Goal: Task Accomplishment & Management: Manage account settings

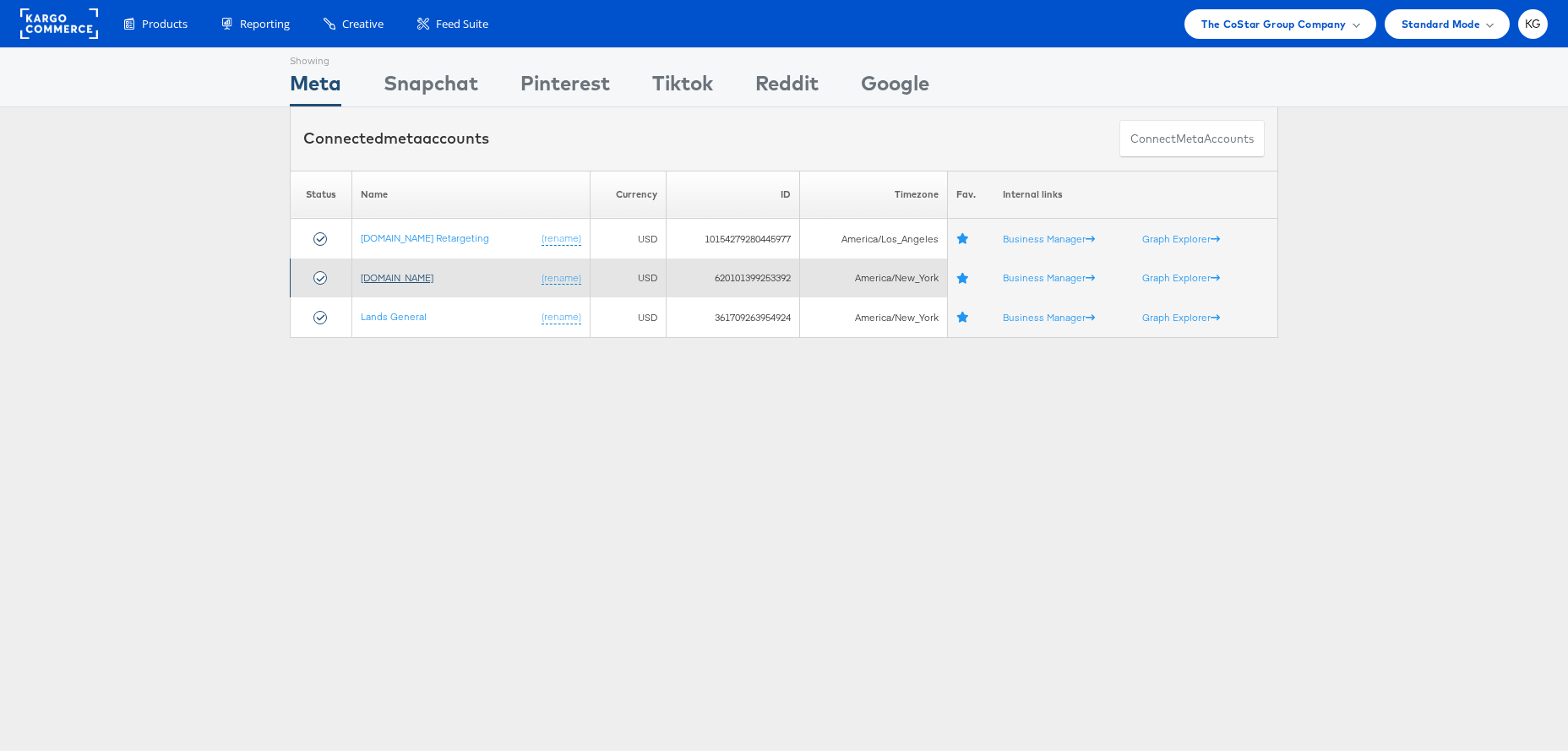
click at [404, 278] on link "[DOMAIN_NAME]" at bounding box center [397, 277] width 72 height 12
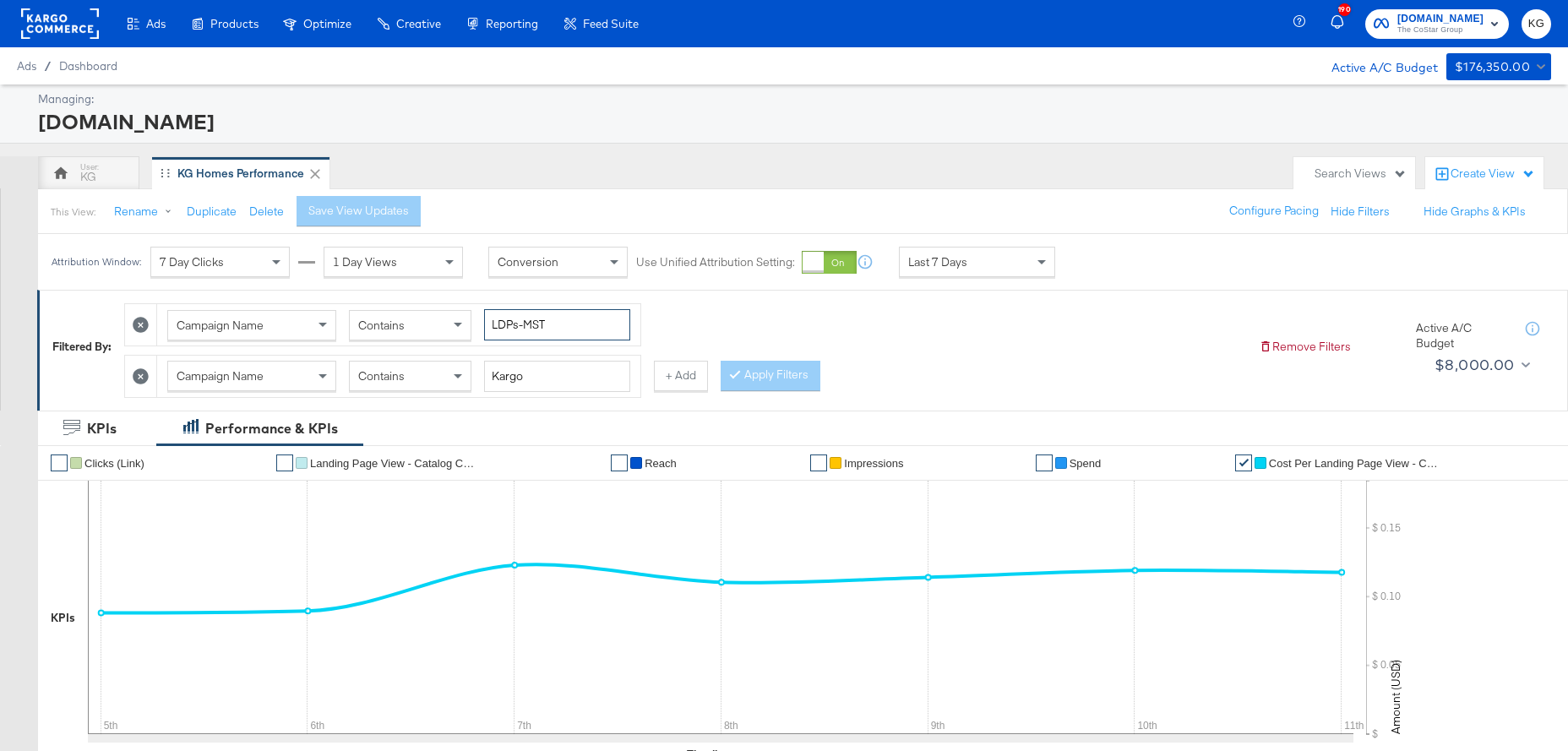
click at [599, 325] on input "LDPs-MST" at bounding box center [557, 324] width 146 height 31
drag, startPoint x: 499, startPoint y: 311, endPoint x: 453, endPoint y: 307, distance: 46.2
click at [453, 307] on div "Campaign Name Contains LDPs-MST" at bounding box center [399, 324] width 483 height 42
type input "Boost"
click at [148, 368] on icon at bounding box center [141, 376] width 16 height 16
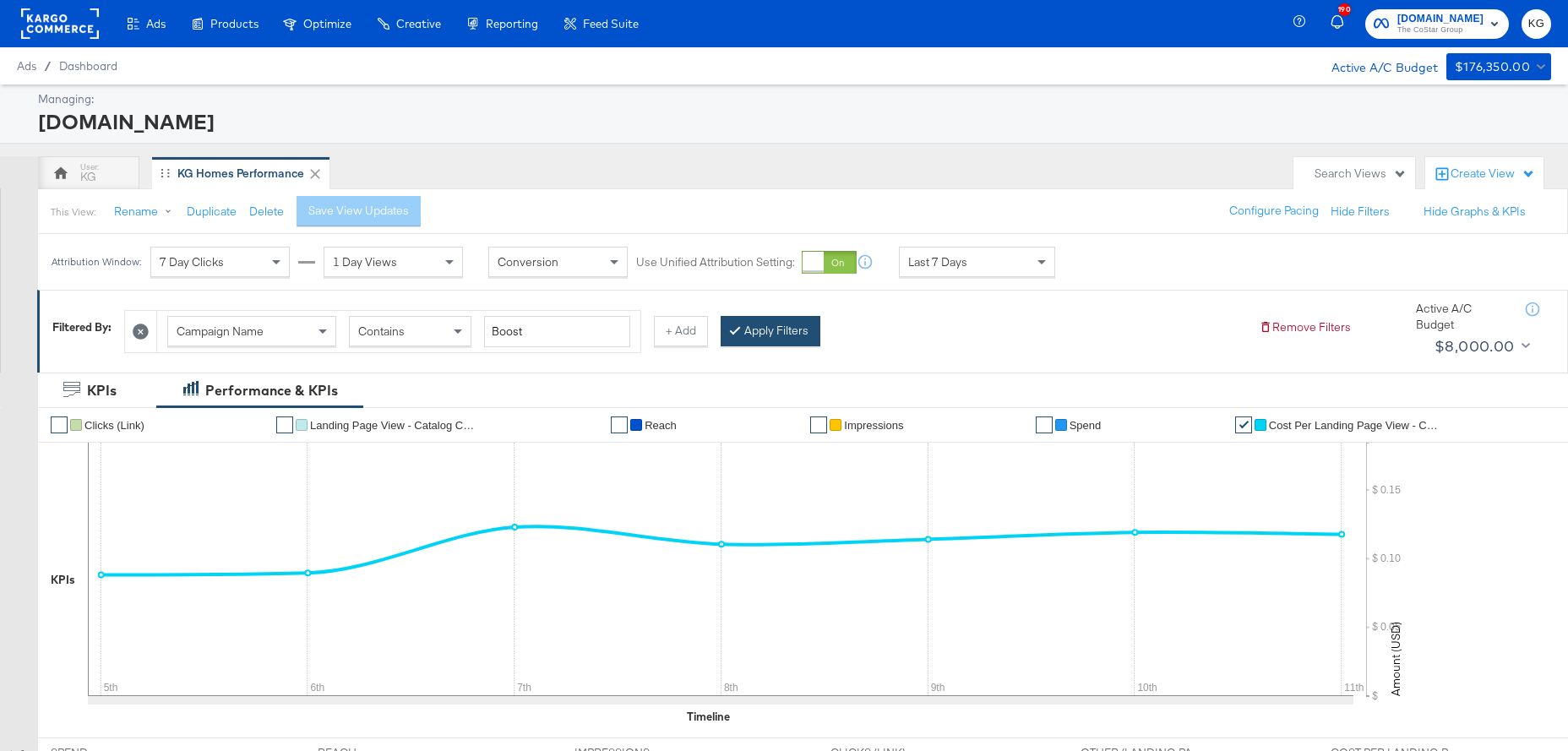
click at [806, 340] on button "Apply Filters" at bounding box center [771, 331] width 100 height 30
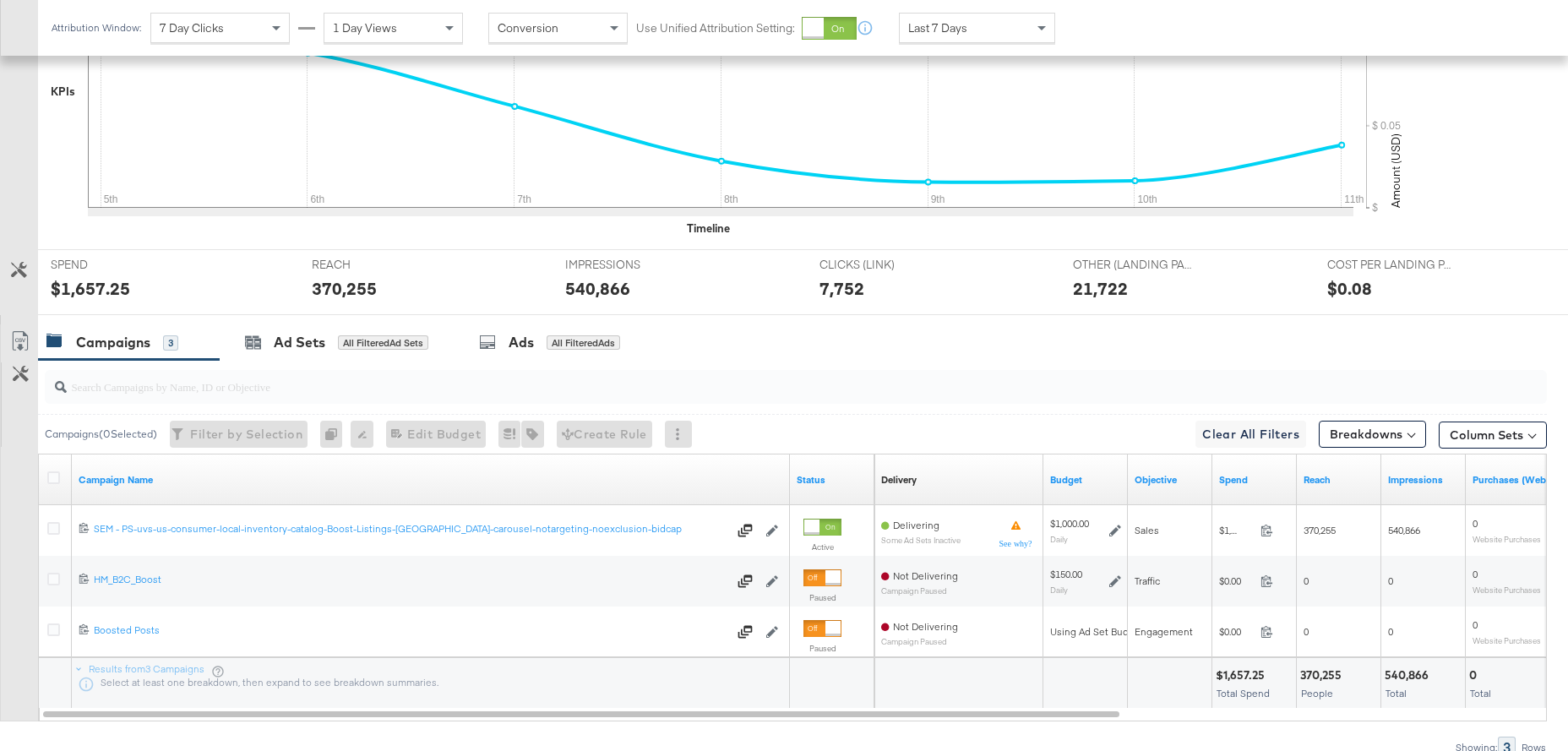
scroll to position [569, 0]
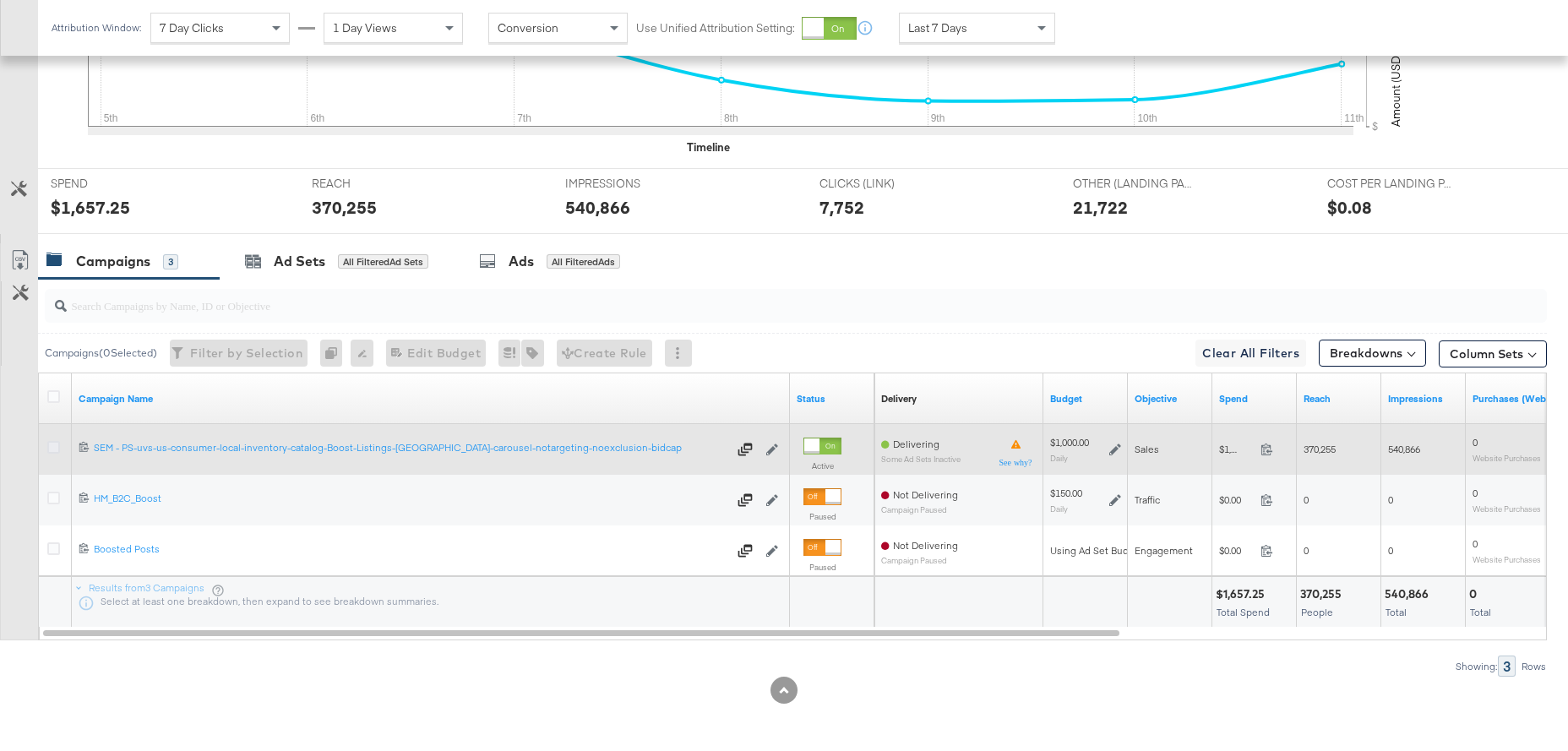
click at [59, 446] on icon at bounding box center [54, 447] width 12 height 12
click at [0, 0] on input "checkbox" at bounding box center [0, 0] width 0 height 0
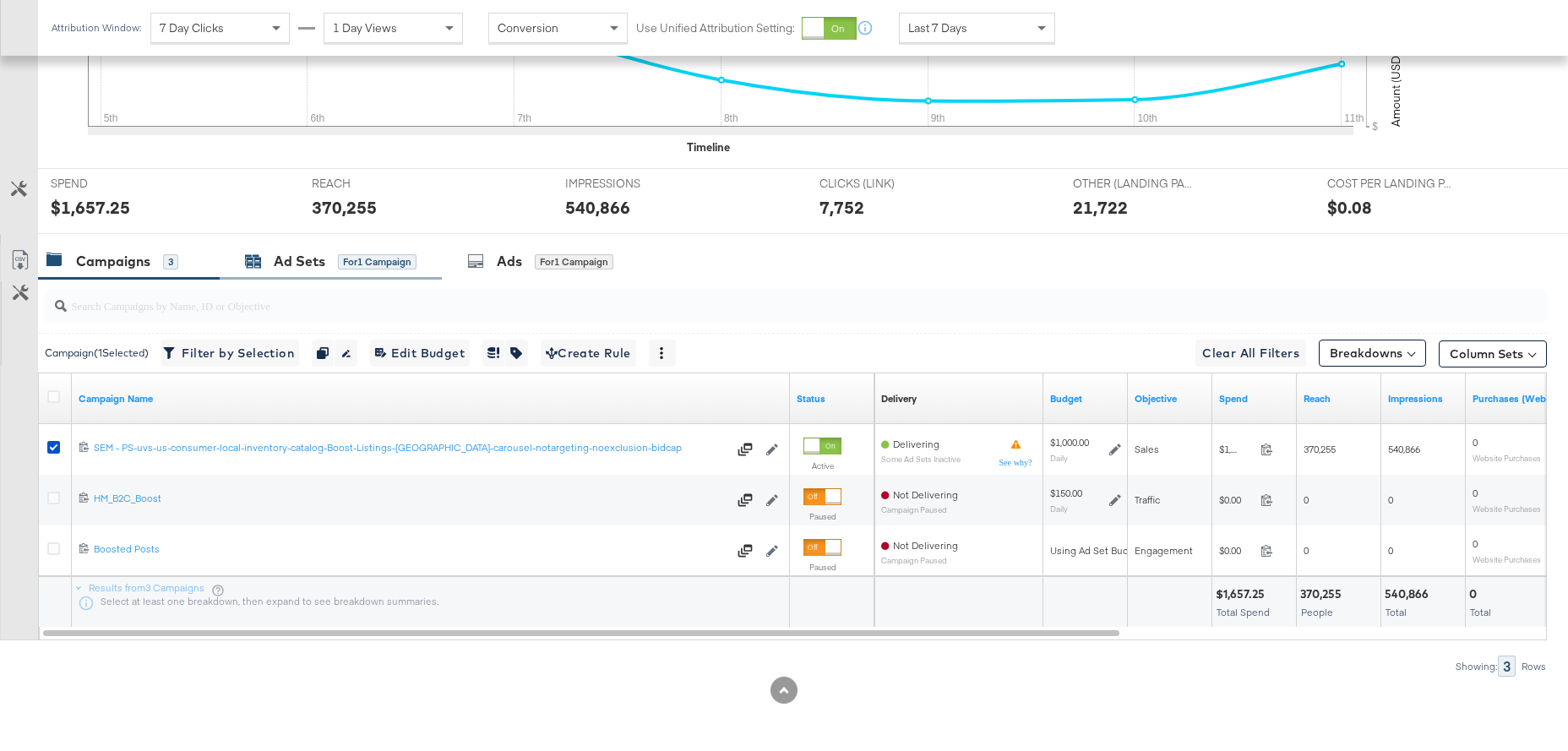
click at [283, 258] on div "Ad Sets" at bounding box center [300, 262] width 51 height 19
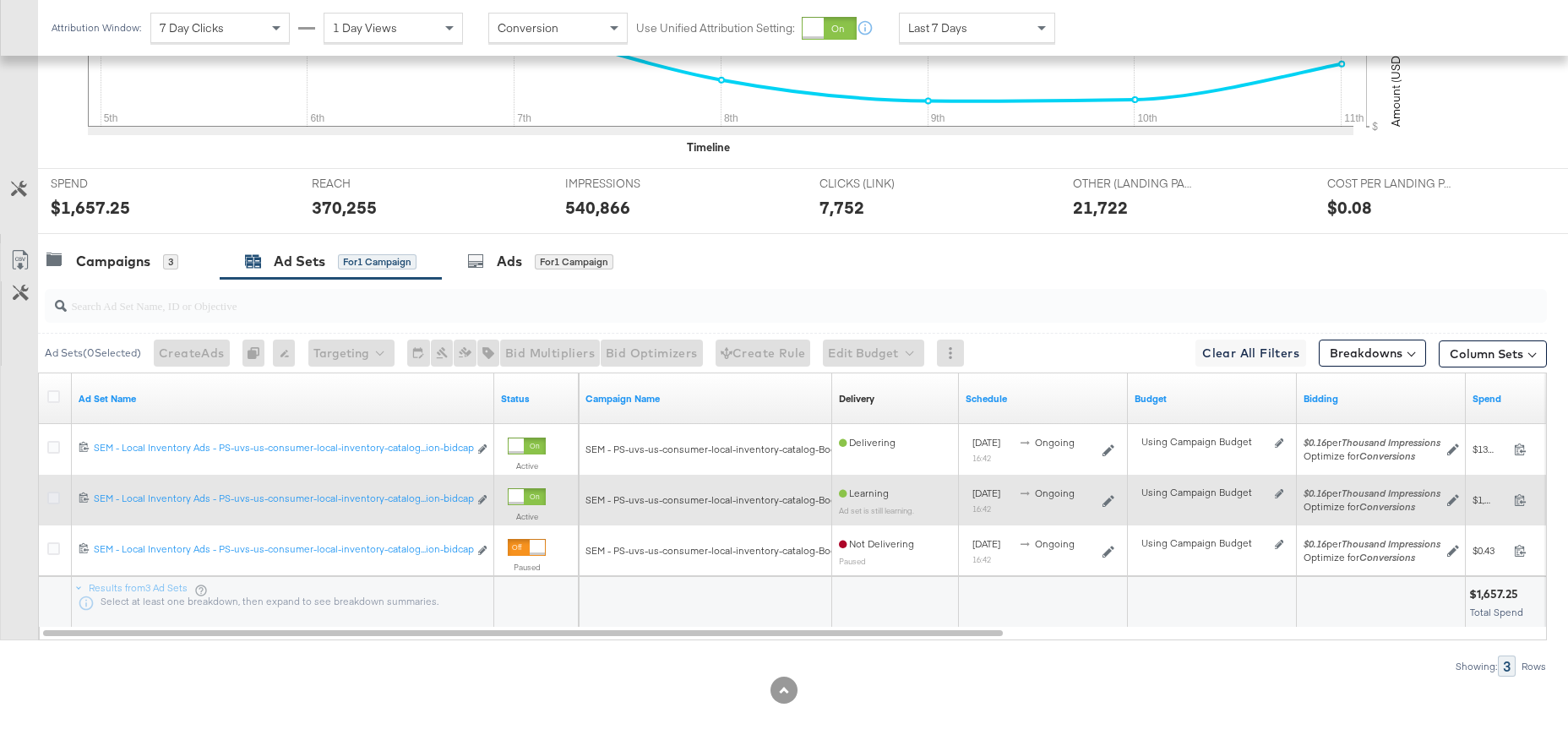
click at [53, 499] on icon at bounding box center [54, 497] width 12 height 12
click at [0, 0] on input "checkbox" at bounding box center [0, 0] width 0 height 0
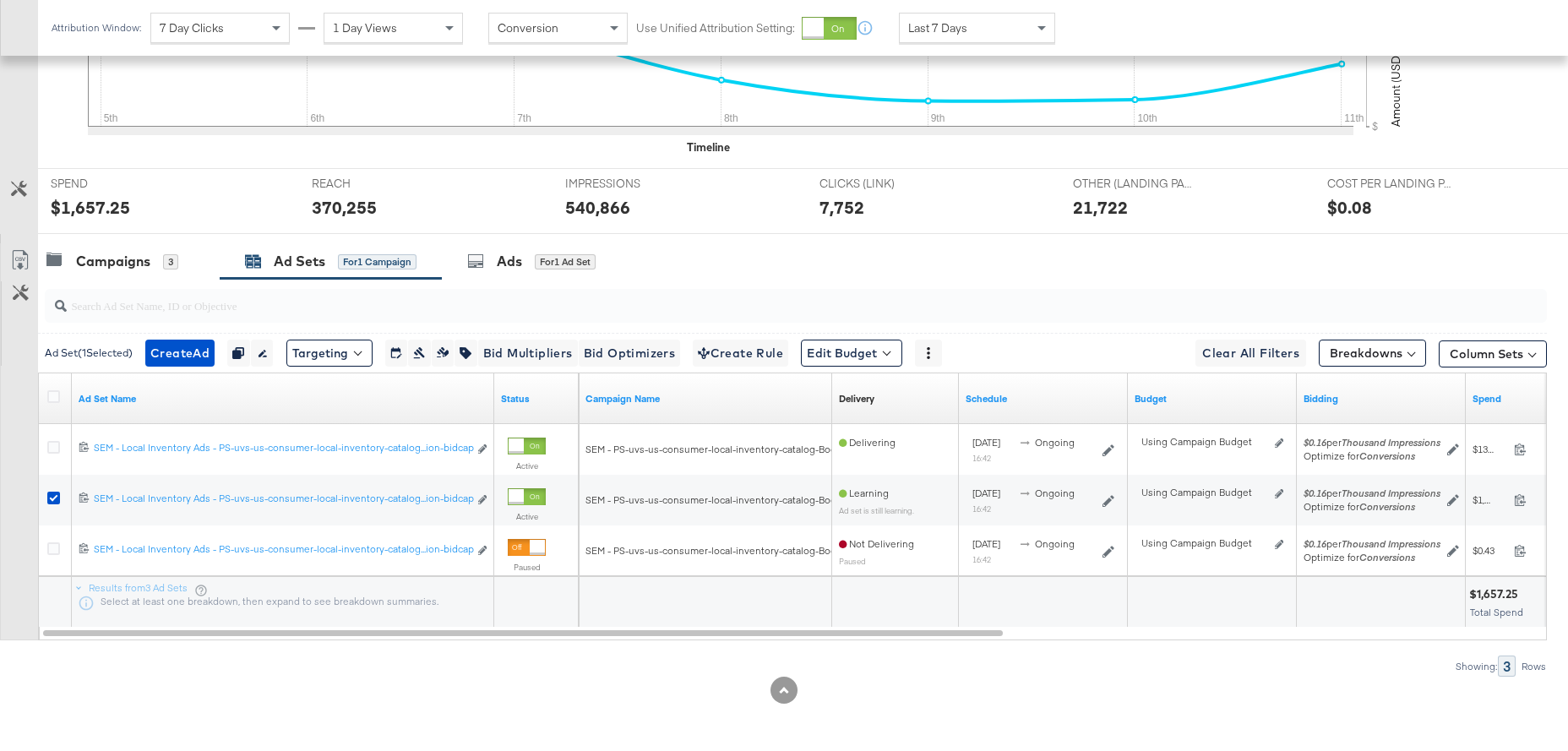
click at [499, 262] on div "Ads" at bounding box center [509, 262] width 26 height 19
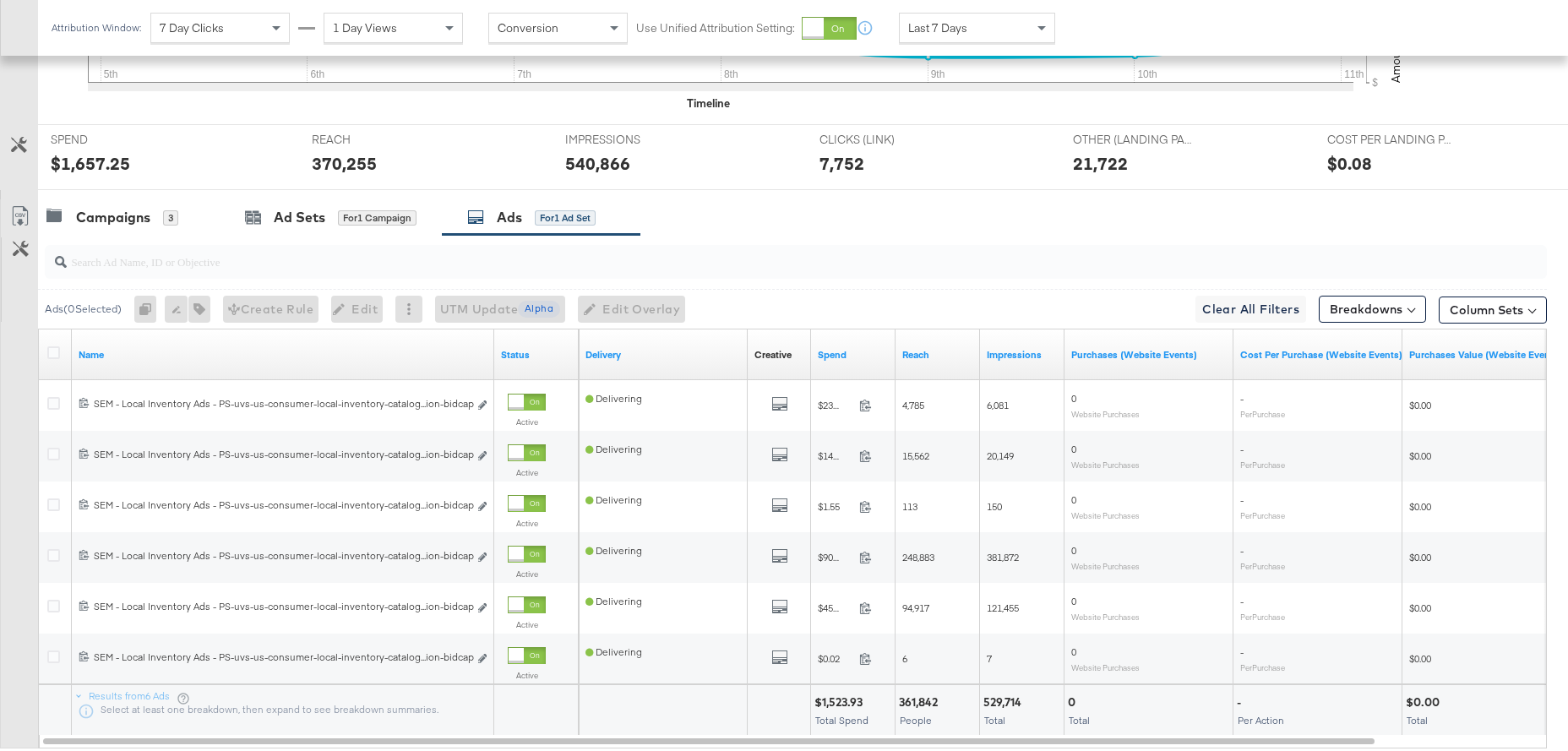
scroll to position [615, 0]
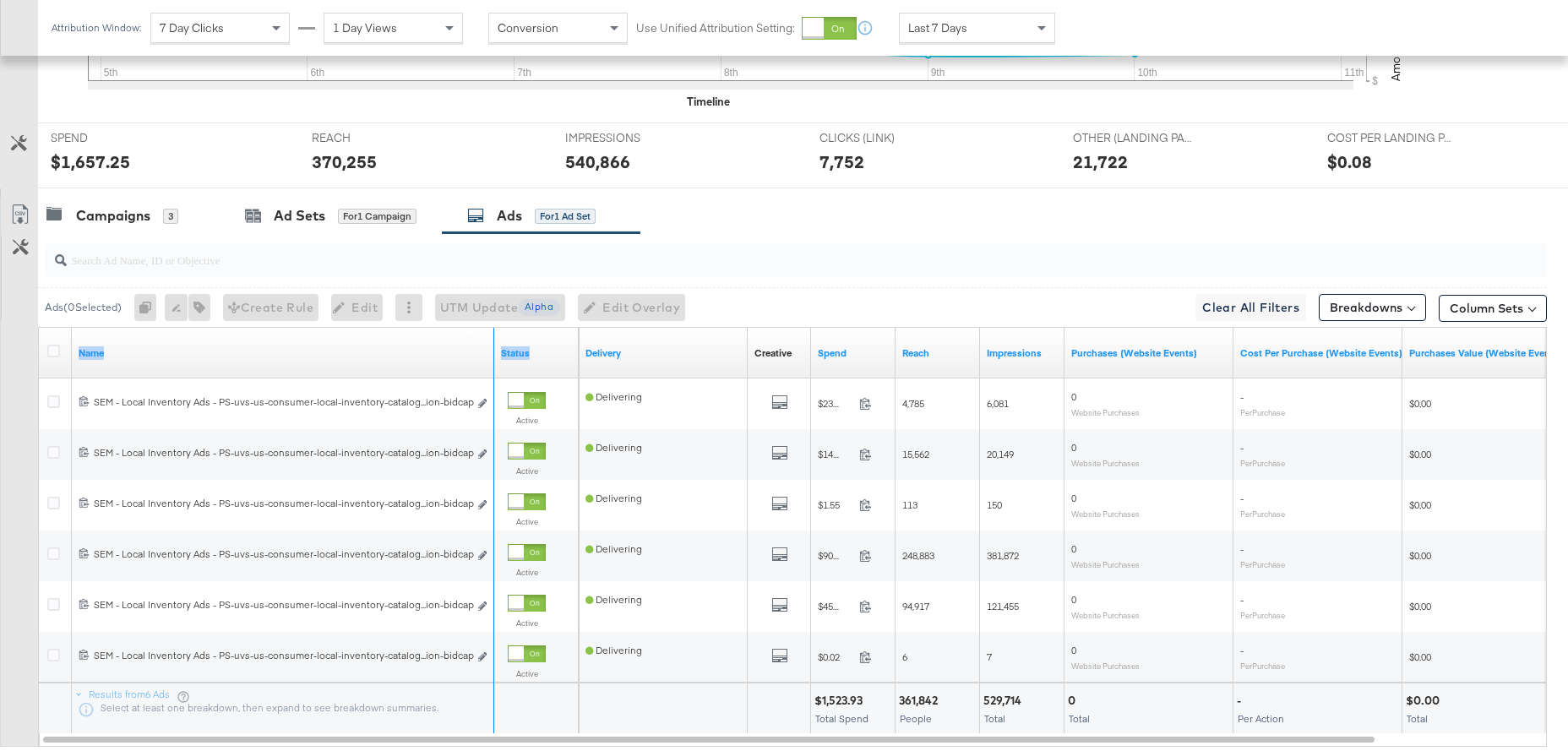
drag, startPoint x: 492, startPoint y: 338, endPoint x: 624, endPoint y: 338, distance: 132.0
click at [39, 328] on div "Name Status Delivery Creative Sorting Unavailable Spend Reach Impressions Purch…" at bounding box center [39, 328] width 0 height 0
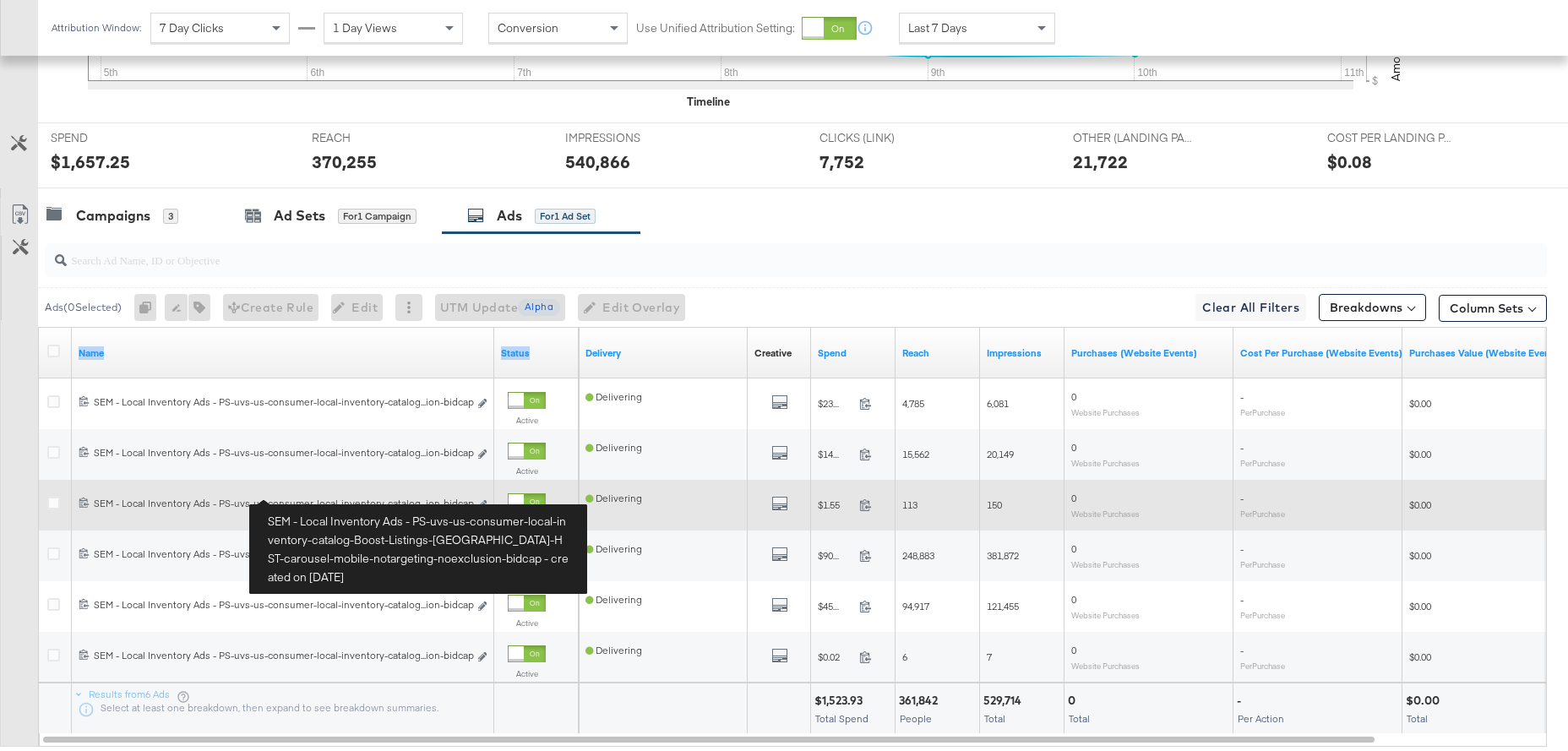
scroll to position [616, 0]
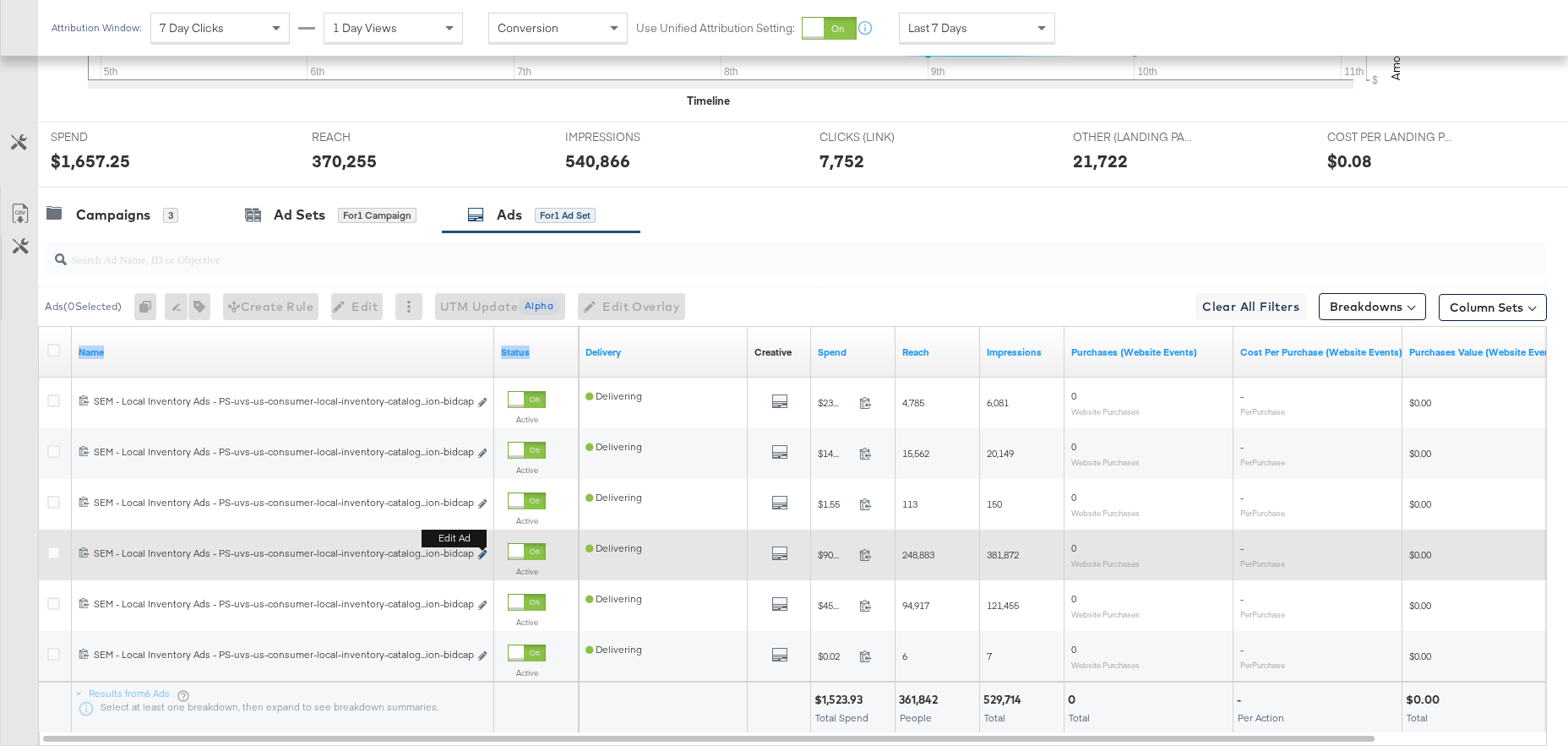
click at [483, 553] on icon "link" at bounding box center [483, 554] width 9 height 10
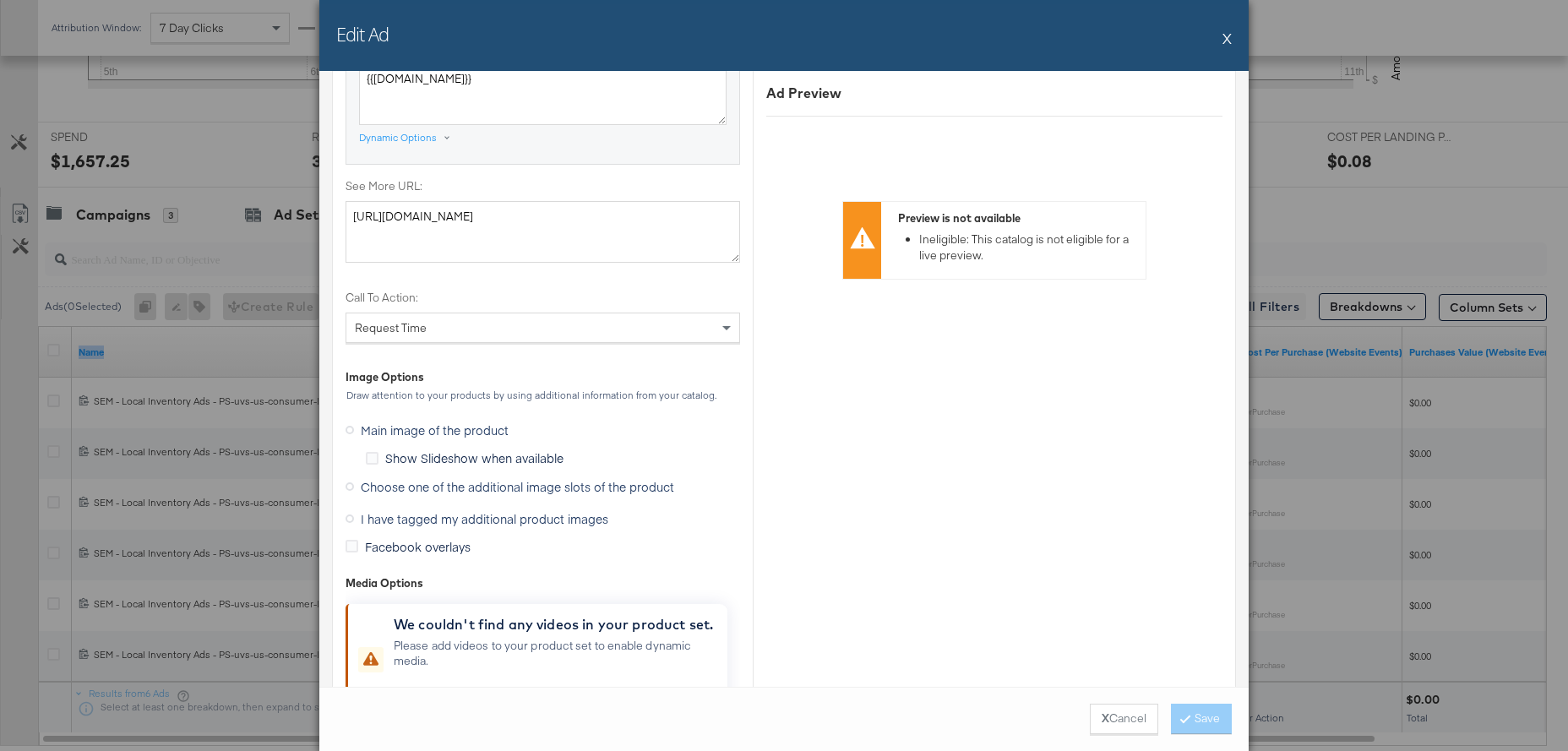
scroll to position [1420, 0]
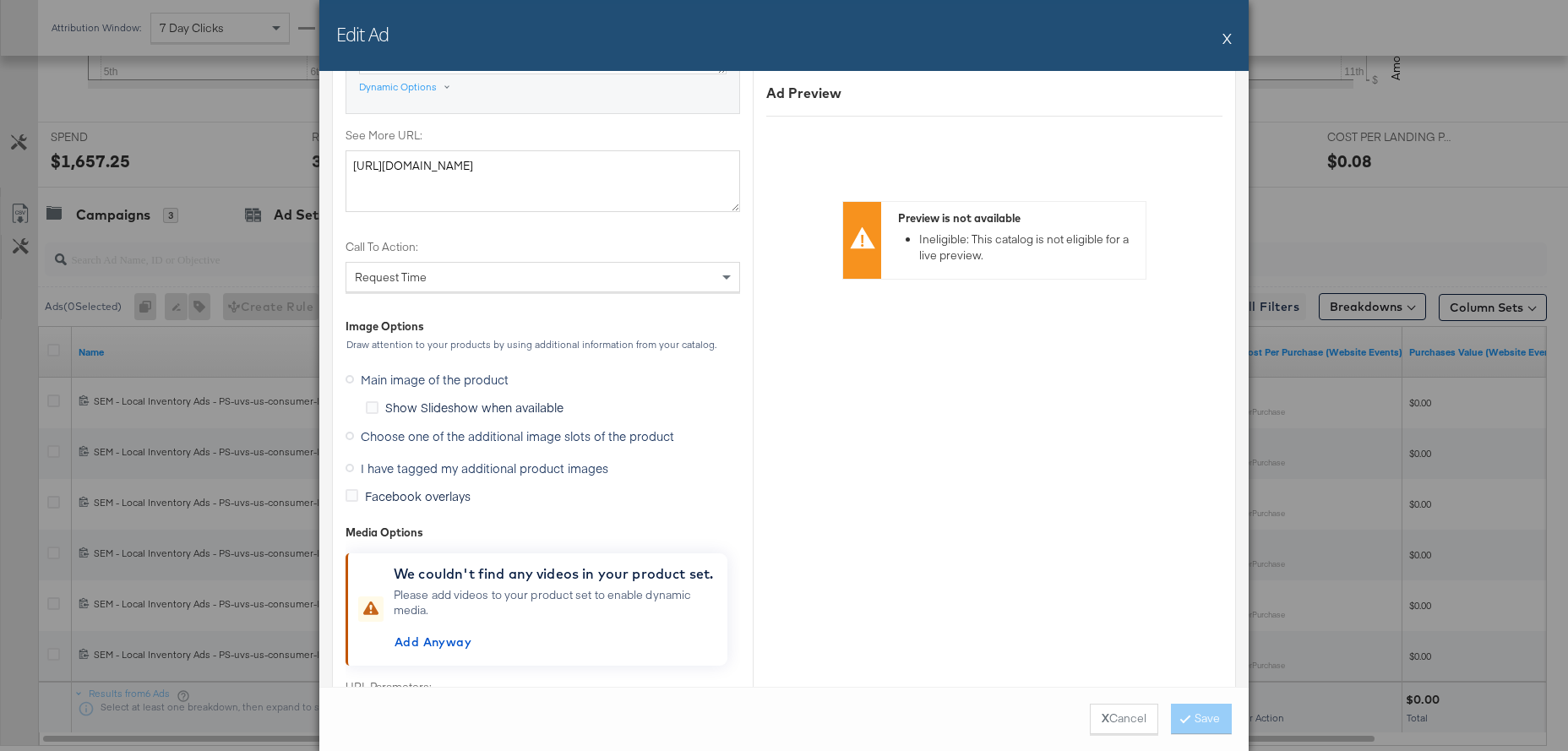
click at [351, 468] on icon at bounding box center [350, 468] width 9 height 9
click at [0, 0] on input "I have tagged my additional product images" at bounding box center [0, 0] width 0 height 0
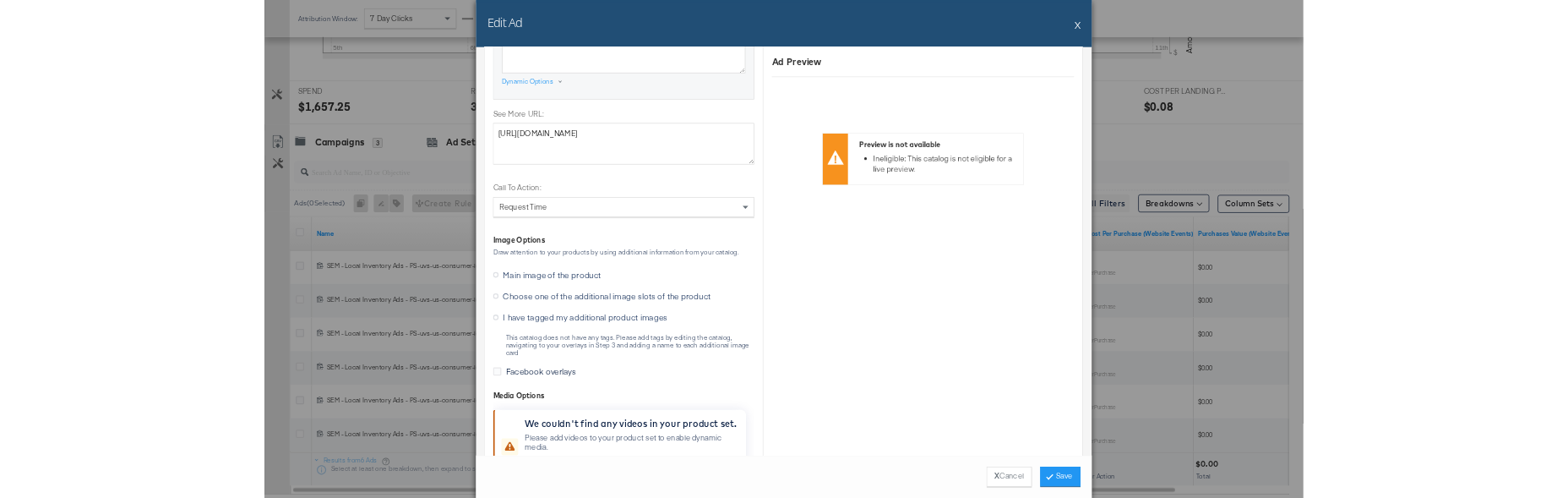
scroll to position [1146, 0]
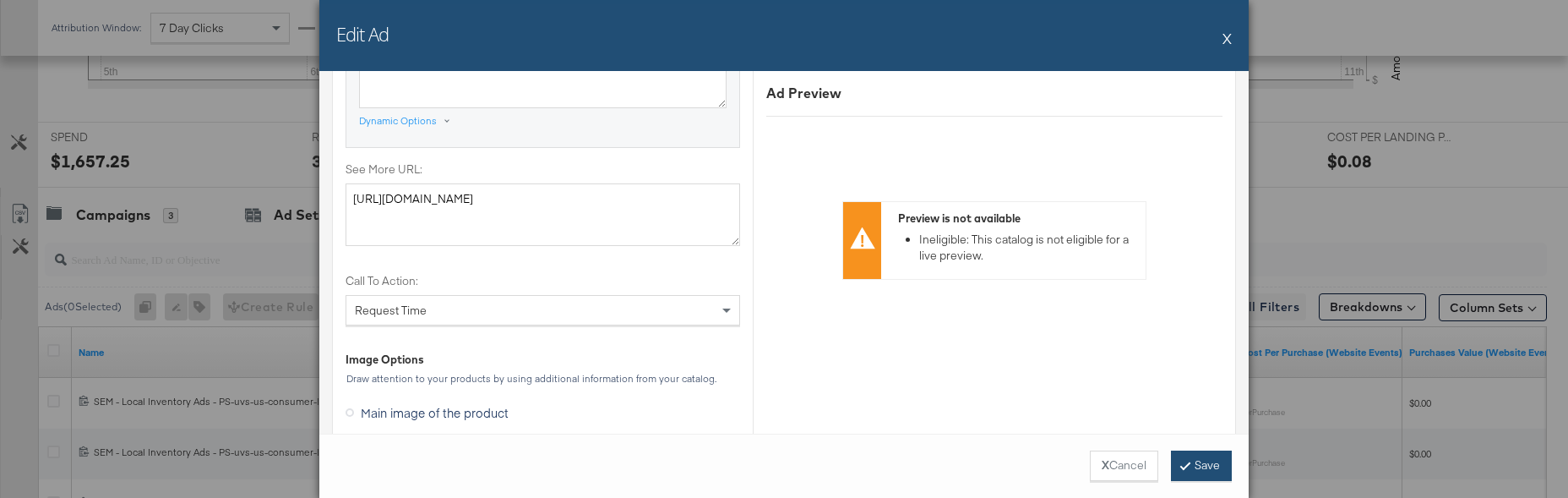
click at [1205, 464] on button "Save" at bounding box center [1201, 466] width 61 height 30
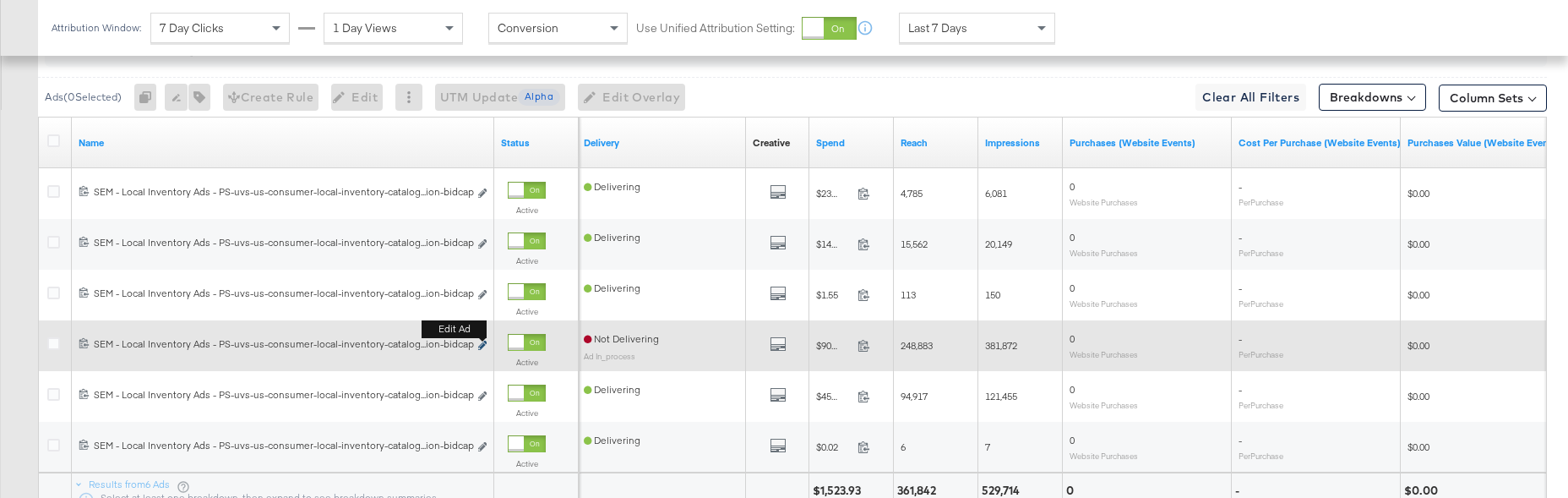
scroll to position [827, 0]
click at [485, 345] on icon "link" at bounding box center [483, 344] width 9 height 10
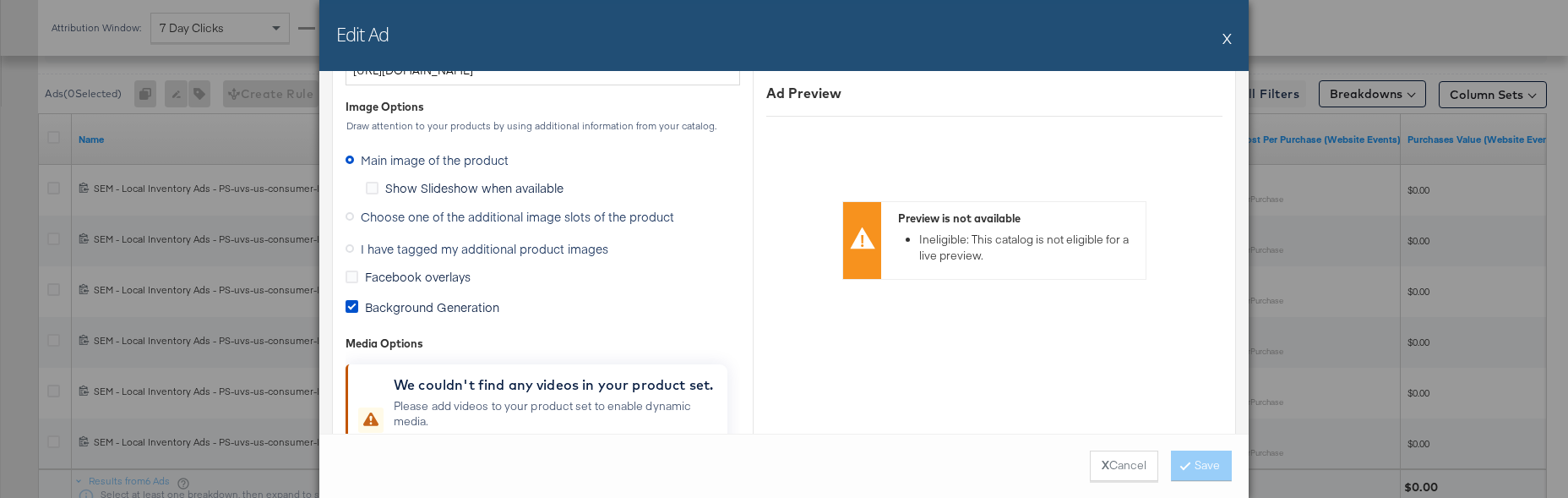
scroll to position [1444, 0]
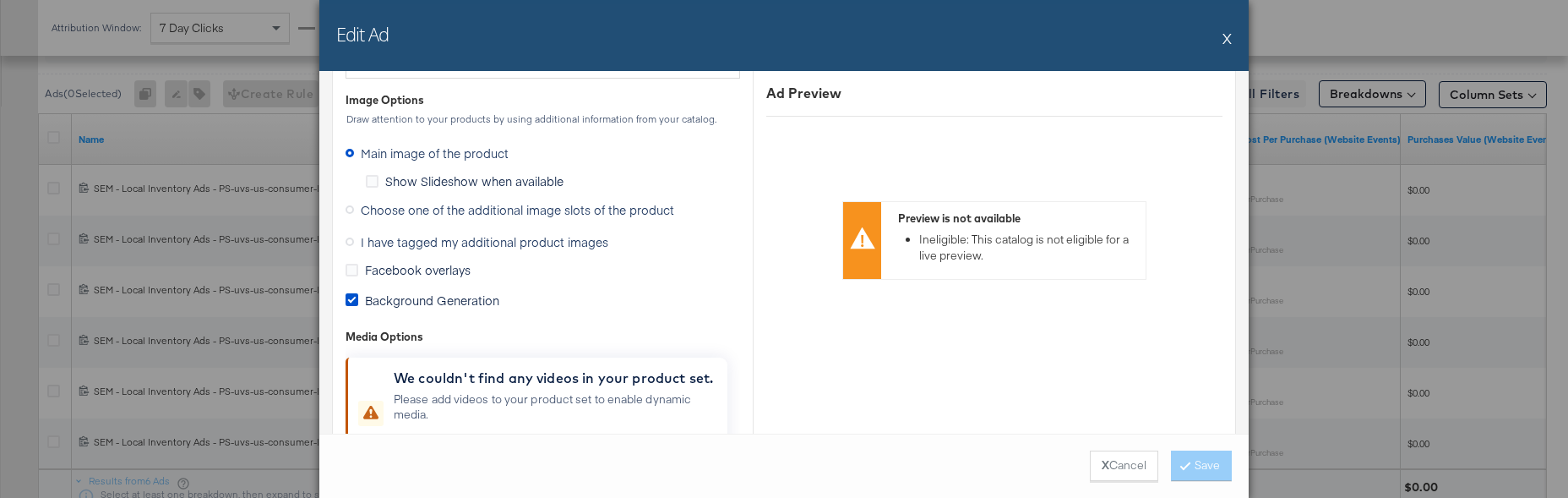
click at [349, 241] on icon at bounding box center [350, 242] width 9 height 9
click at [0, 0] on input "I have tagged my additional product images" at bounding box center [0, 0] width 0 height 0
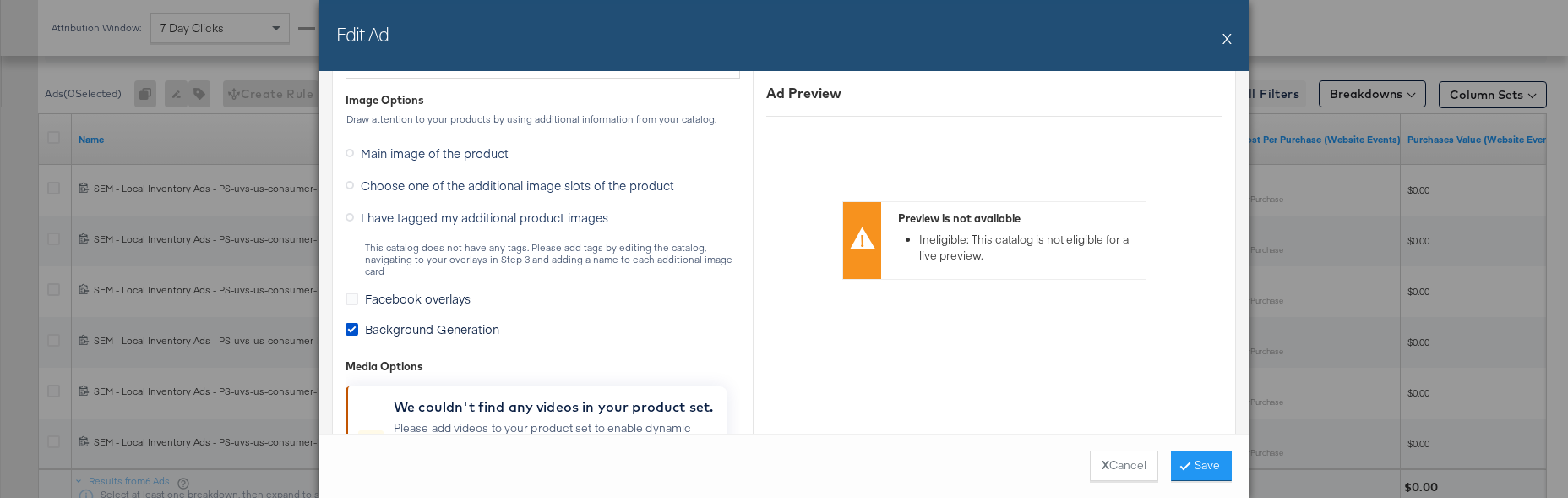
click at [1228, 41] on button "X" at bounding box center [1227, 38] width 10 height 34
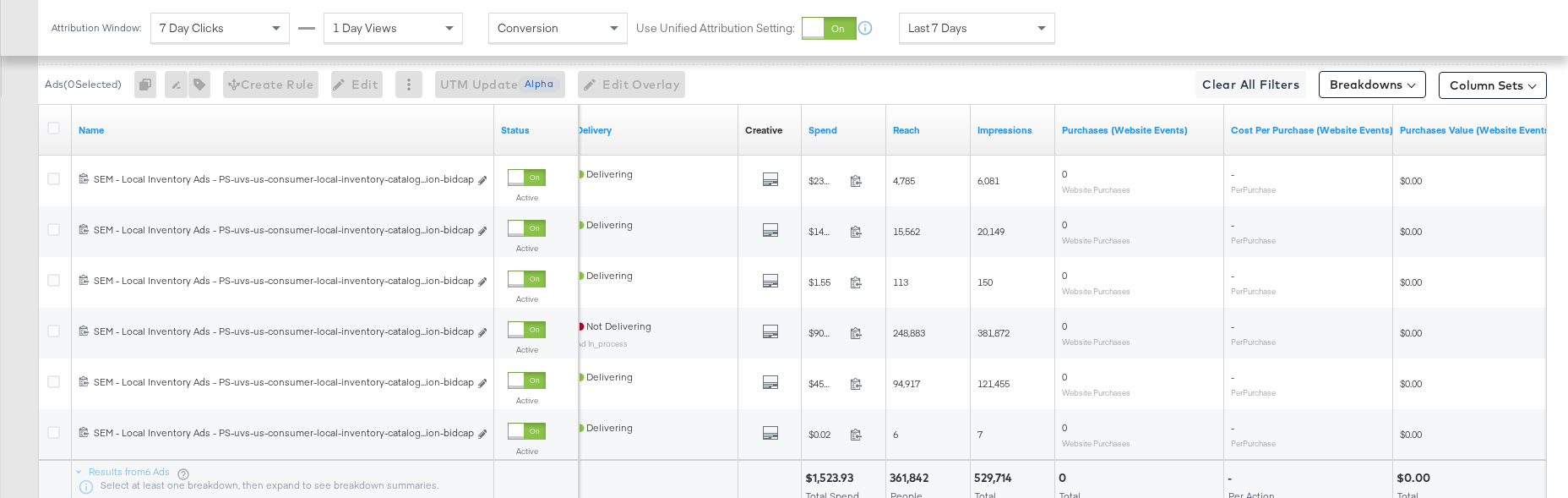
scroll to position [838, 0]
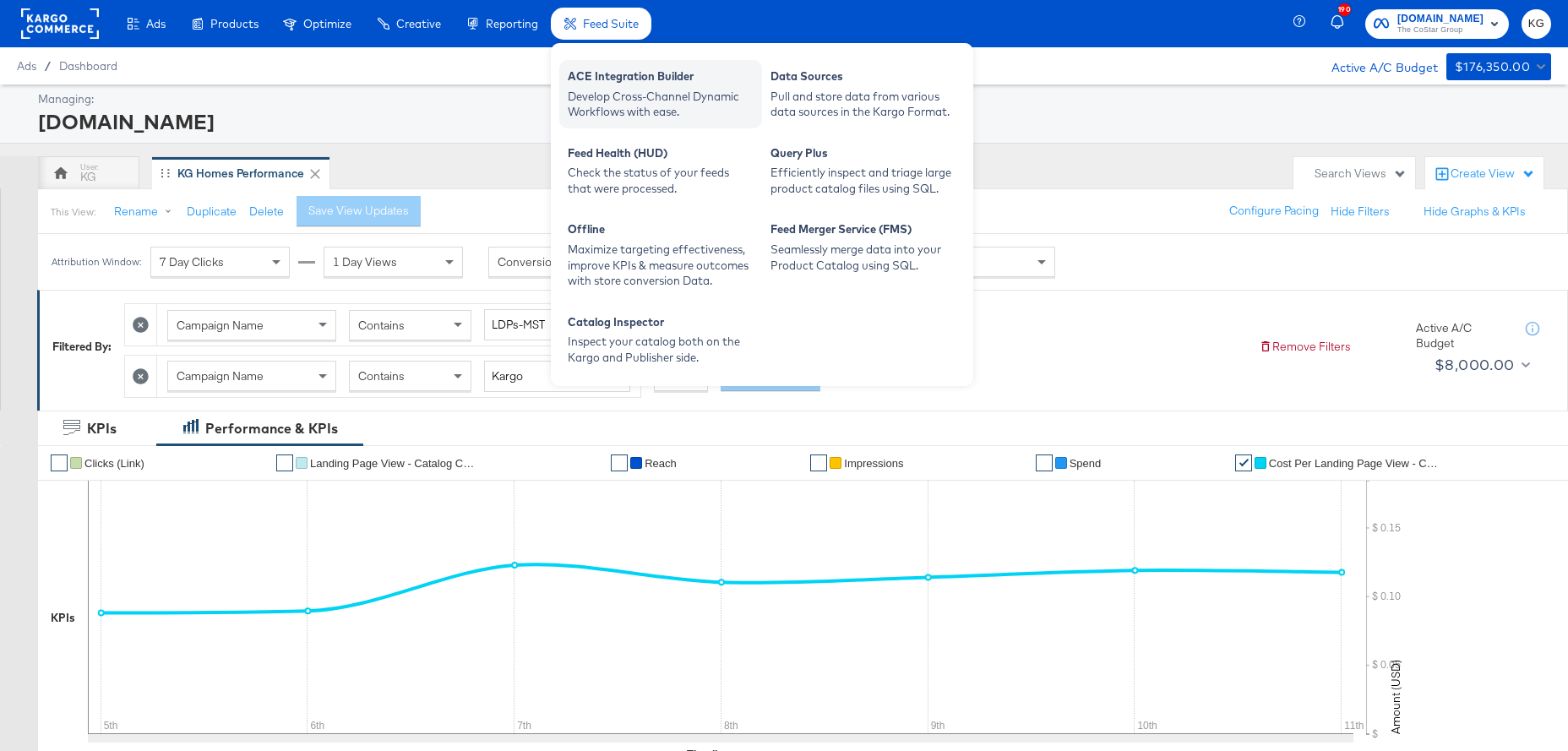
click at [637, 98] on div "Develop Cross-Channel Dynamic Workflows with ease." at bounding box center [660, 103] width 186 height 31
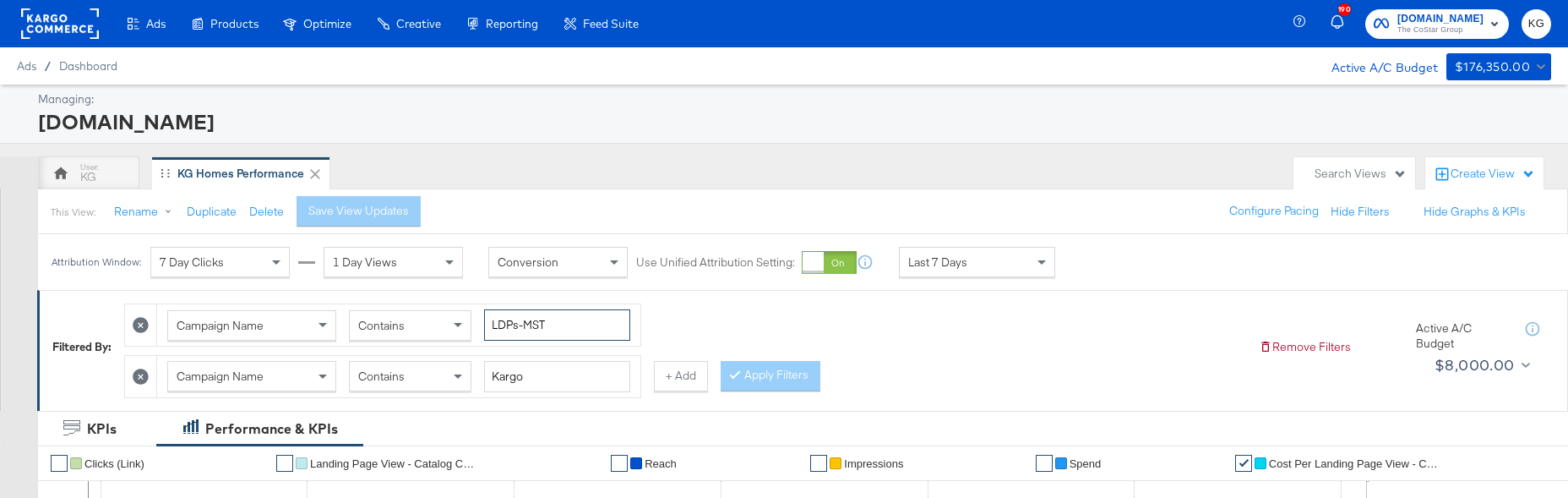
drag, startPoint x: 534, startPoint y: 335, endPoint x: 558, endPoint y: 331, distance: 24.3
click at [534, 335] on input "LDPs-MST" at bounding box center [557, 325] width 146 height 31
drag, startPoint x: 567, startPoint y: 331, endPoint x: 400, endPoint y: 319, distance: 167.4
click at [400, 319] on div "Campaign Name Contains LDPs-MST" at bounding box center [399, 325] width 463 height 31
type input "Boost"
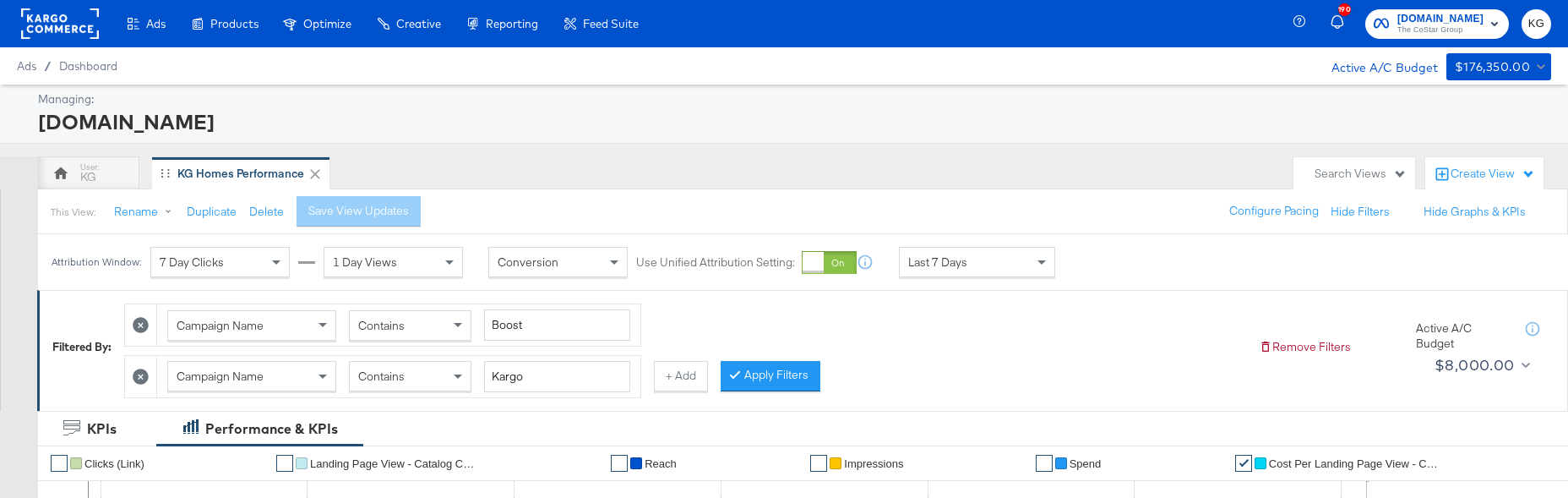
click at [148, 369] on icon at bounding box center [141, 377] width 16 height 16
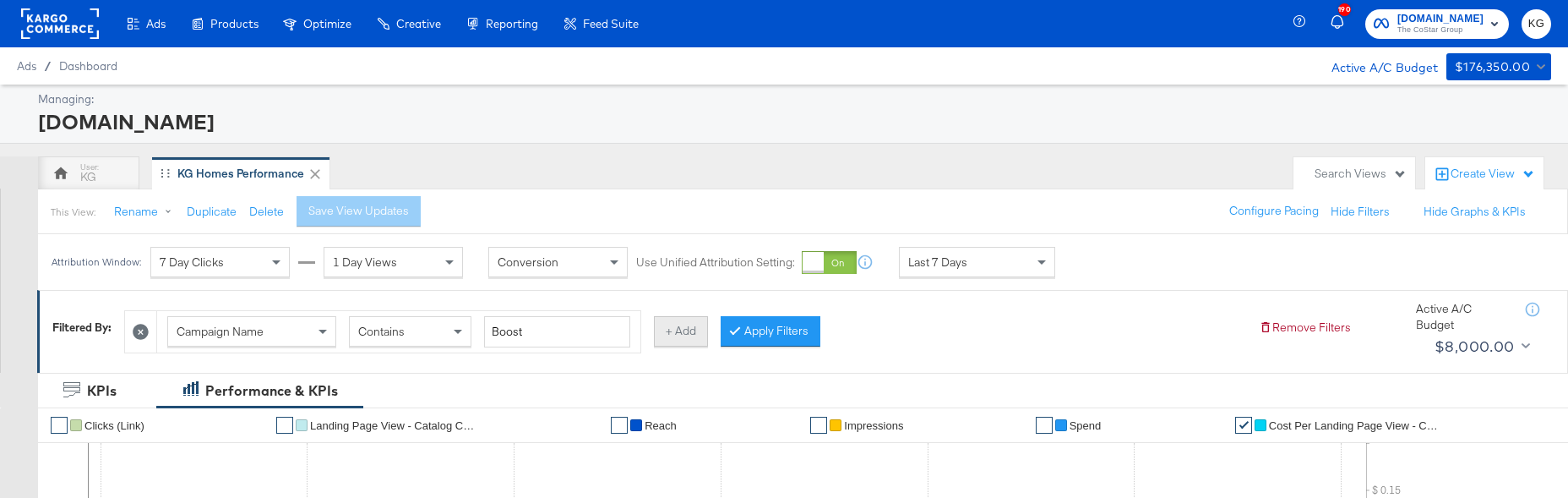
click at [667, 333] on button "+ Add" at bounding box center [681, 332] width 54 height 30
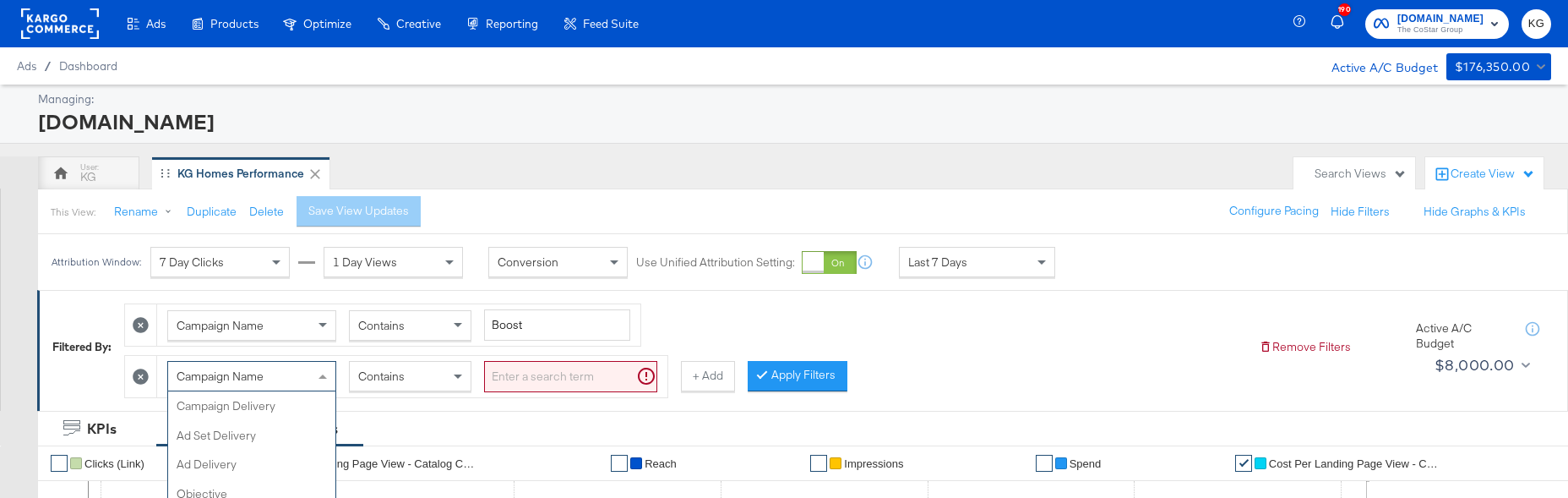
click at [262, 375] on div "Campaign Name Campaign Delivery Ad Set Delivery Ad Delivery Objective Placement…" at bounding box center [251, 376] width 169 height 30
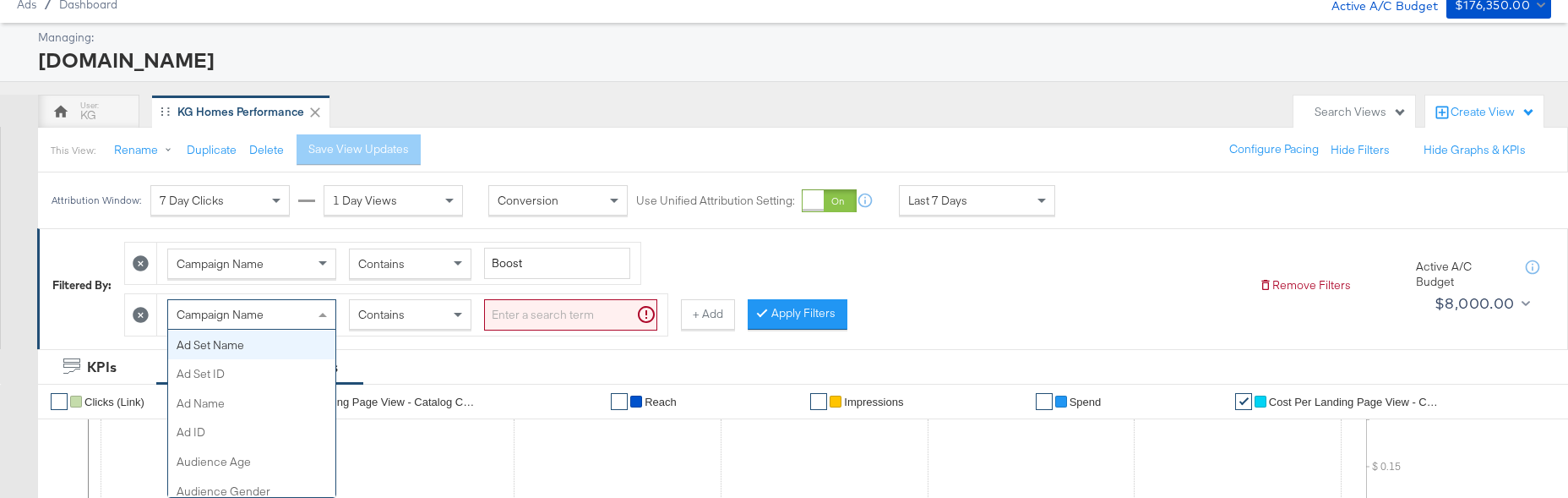
scroll to position [236, 0]
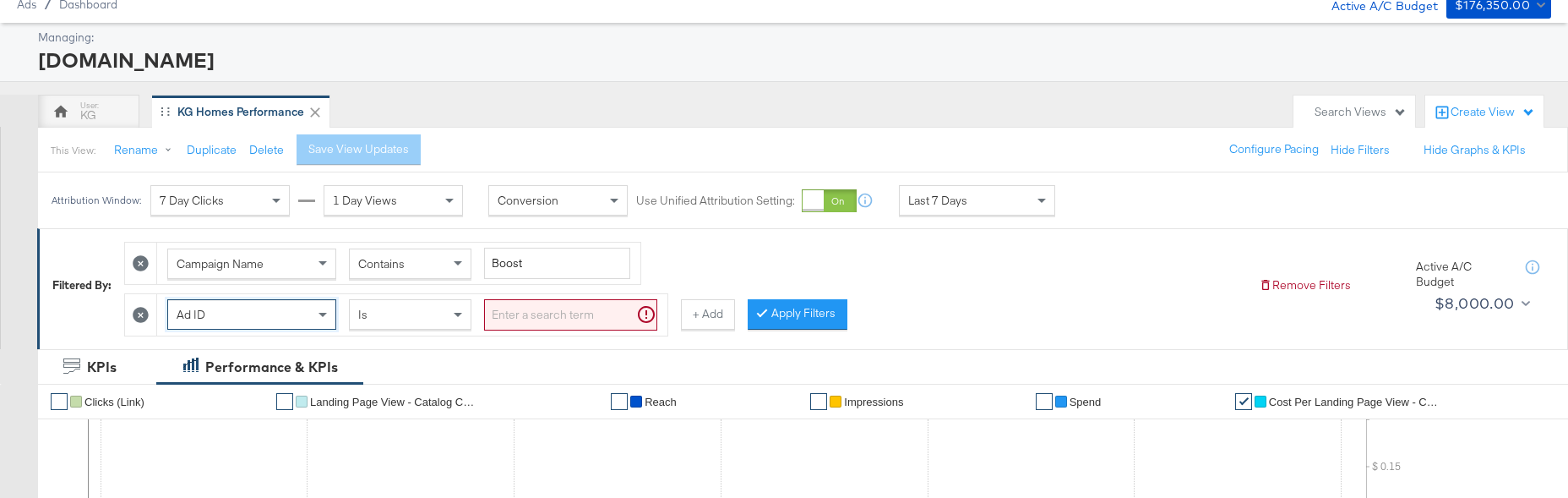
click at [551, 320] on input "search" at bounding box center [571, 314] width 173 height 31
paste input "120231193224500523"
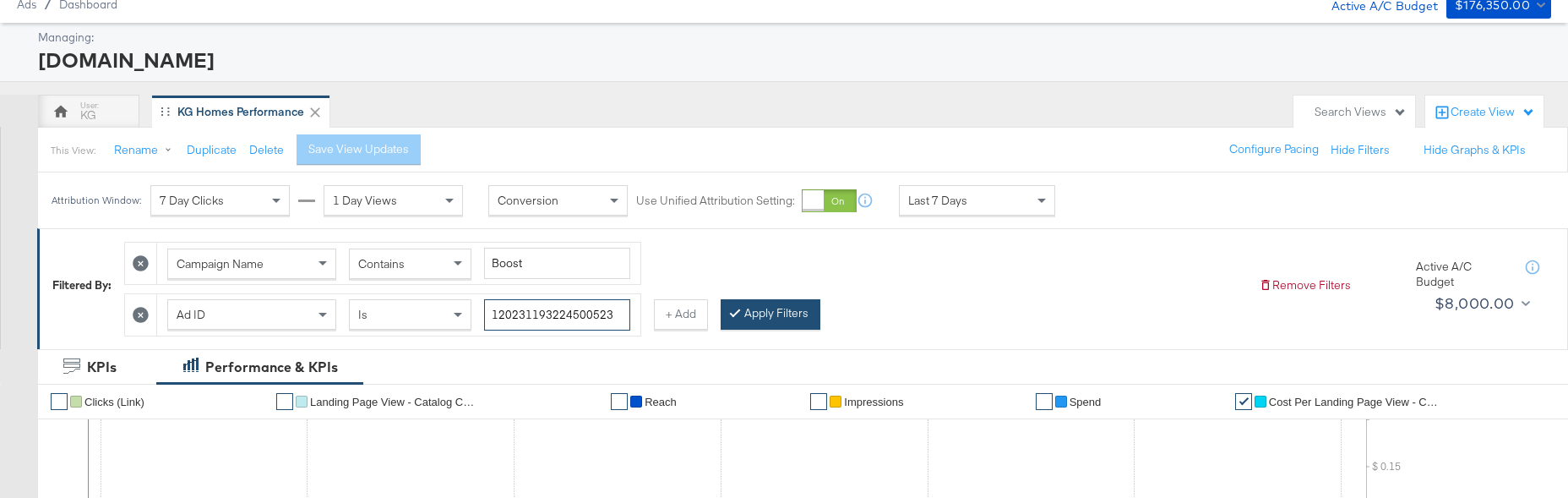
type input "120231193224500523"
click at [721, 309] on button "Apply Filters" at bounding box center [771, 314] width 100 height 30
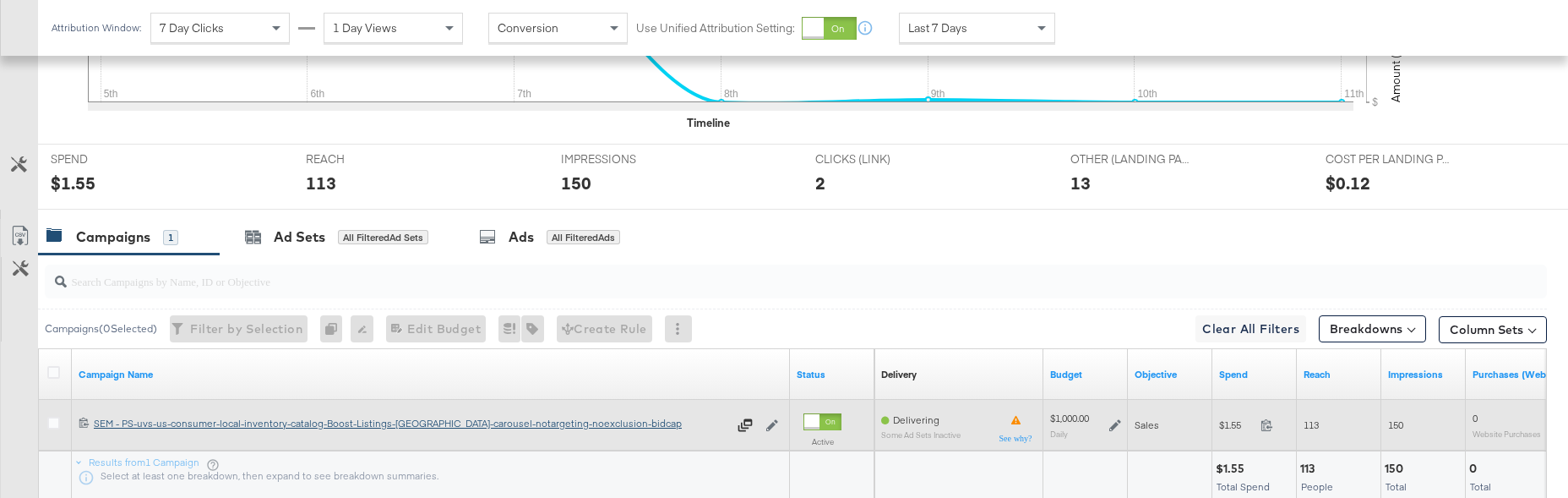
scroll to position [525, 0]
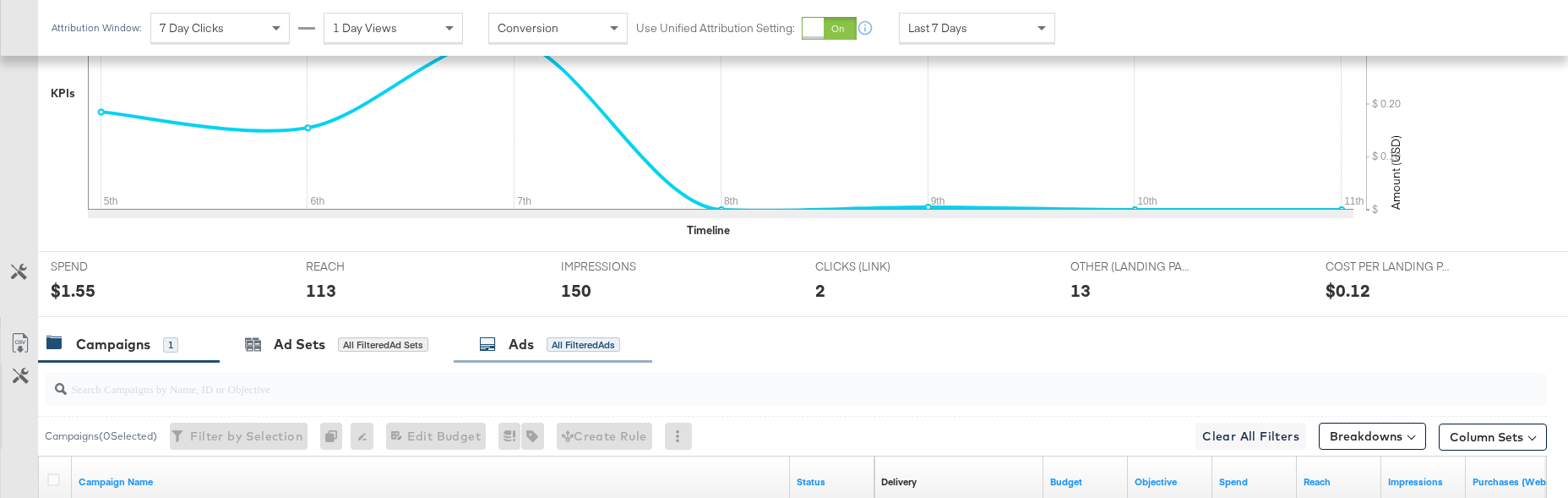
click at [526, 326] on div "Ads All Filtered Ads" at bounding box center [552, 344] width 199 height 36
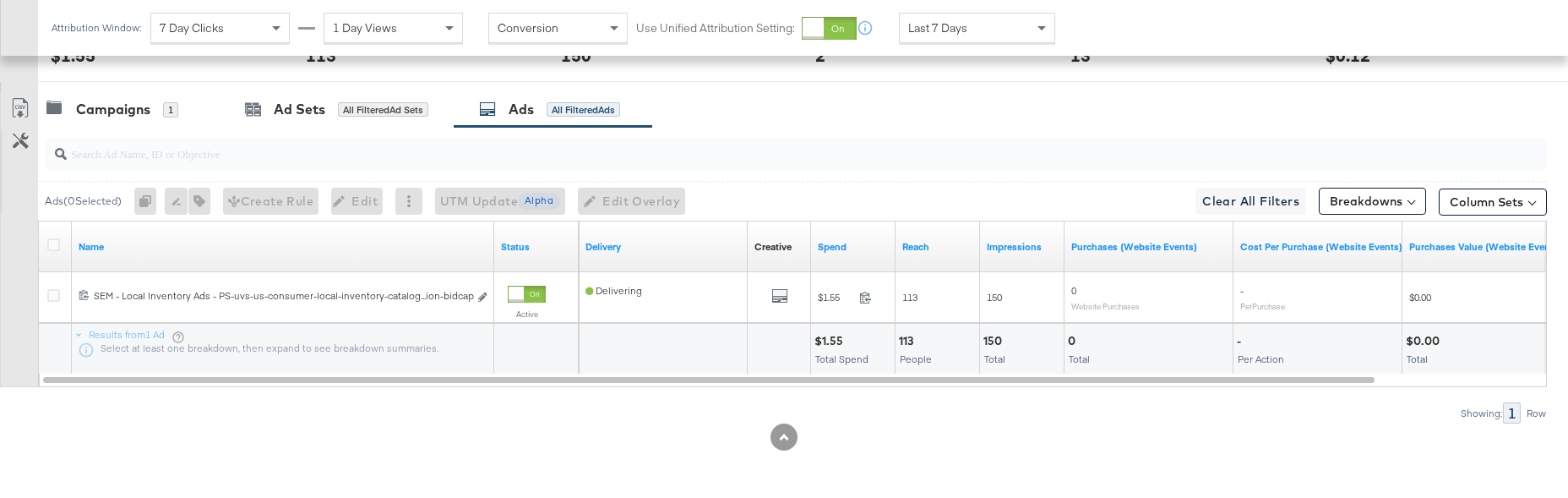
scroll to position [747, 0]
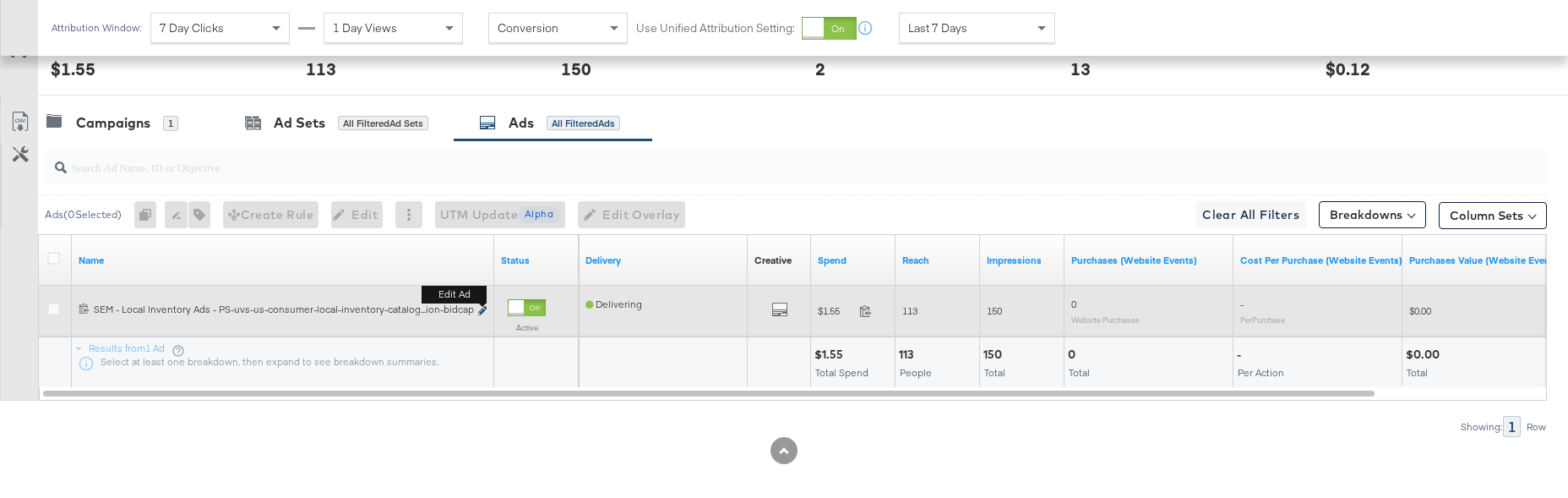
click at [484, 306] on icon "link" at bounding box center [483, 310] width 9 height 10
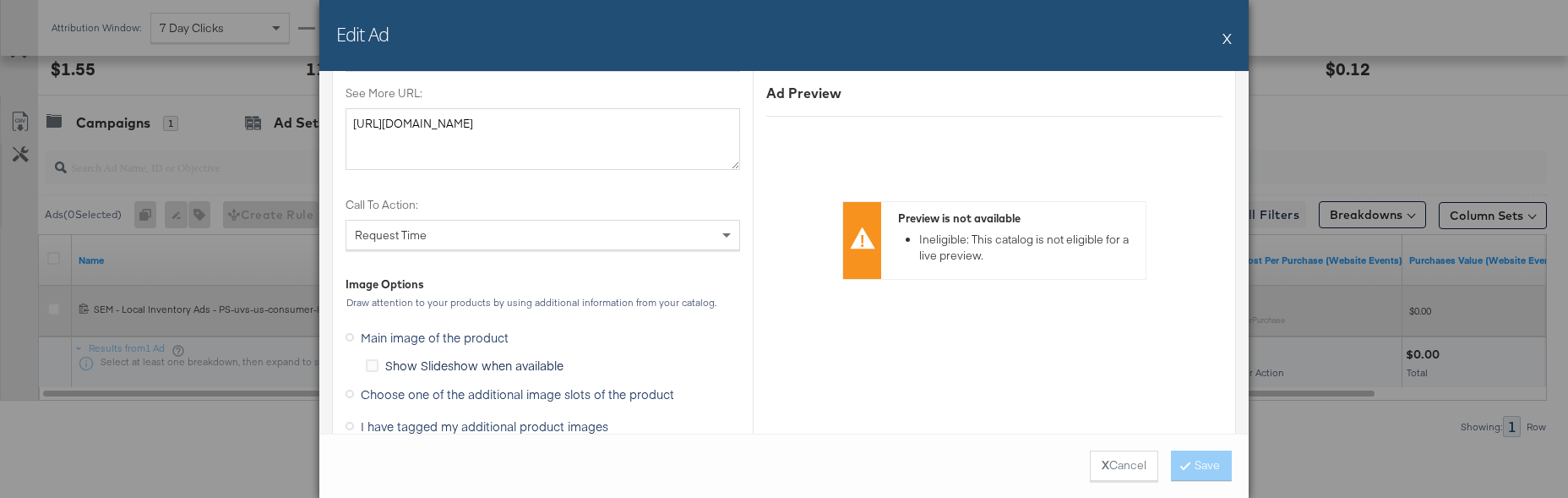
scroll to position [1505, 0]
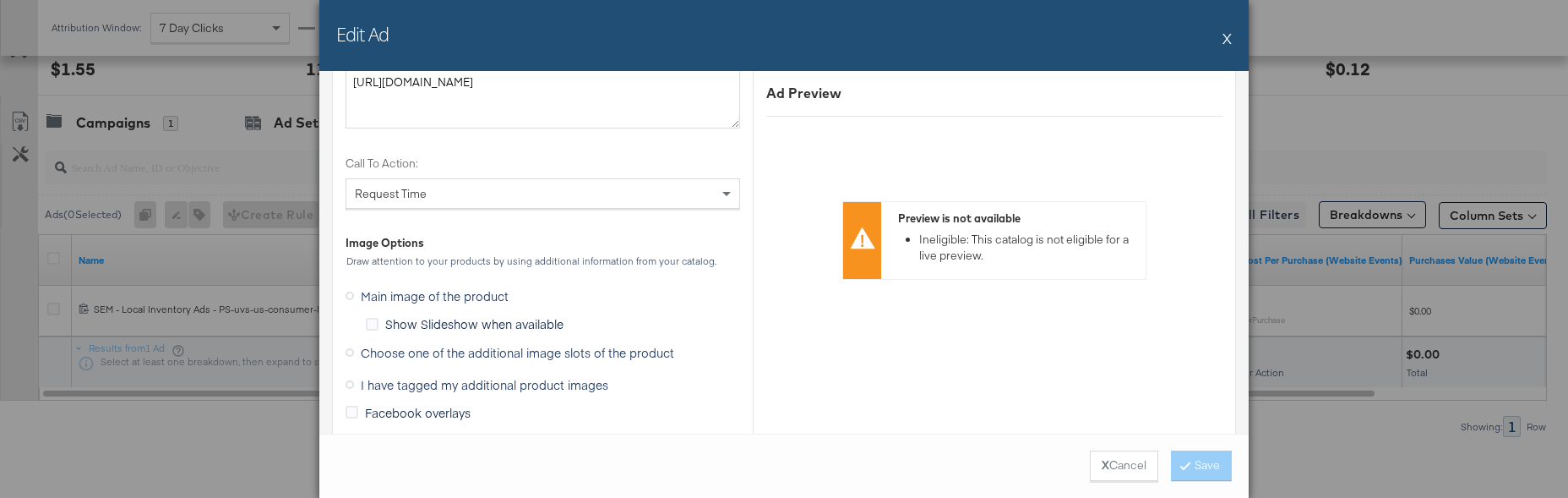
click at [352, 387] on icon at bounding box center [350, 385] width 9 height 9
click at [0, 0] on input "I have tagged my additional product images" at bounding box center [0, 0] width 0 height 0
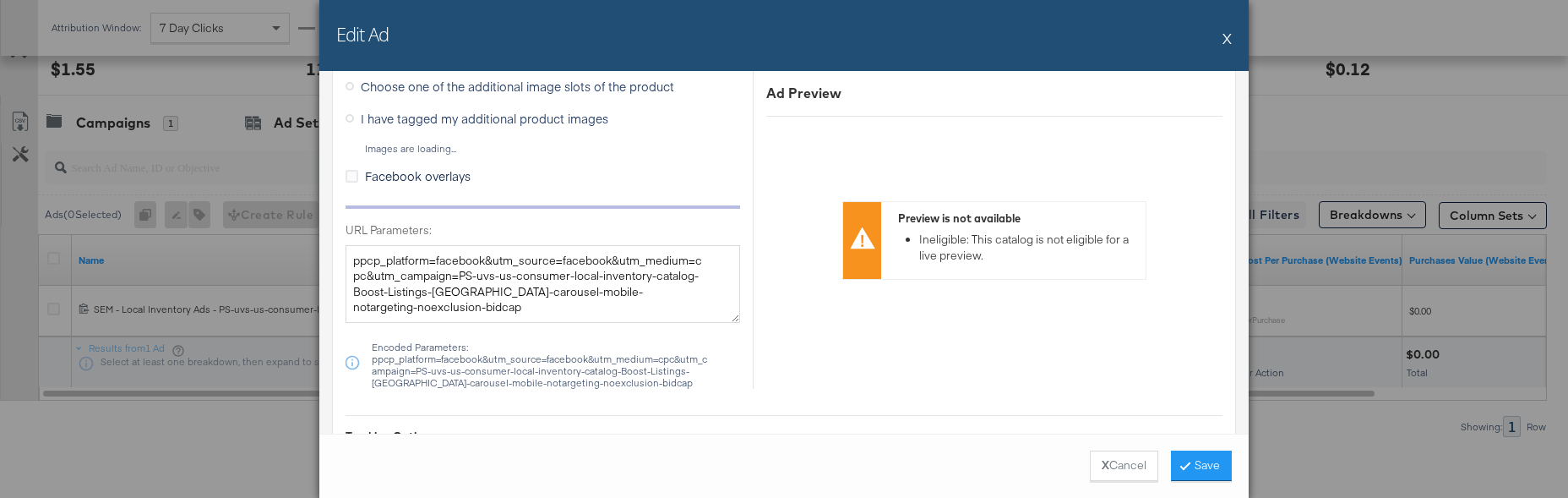
scroll to position [1263, 0]
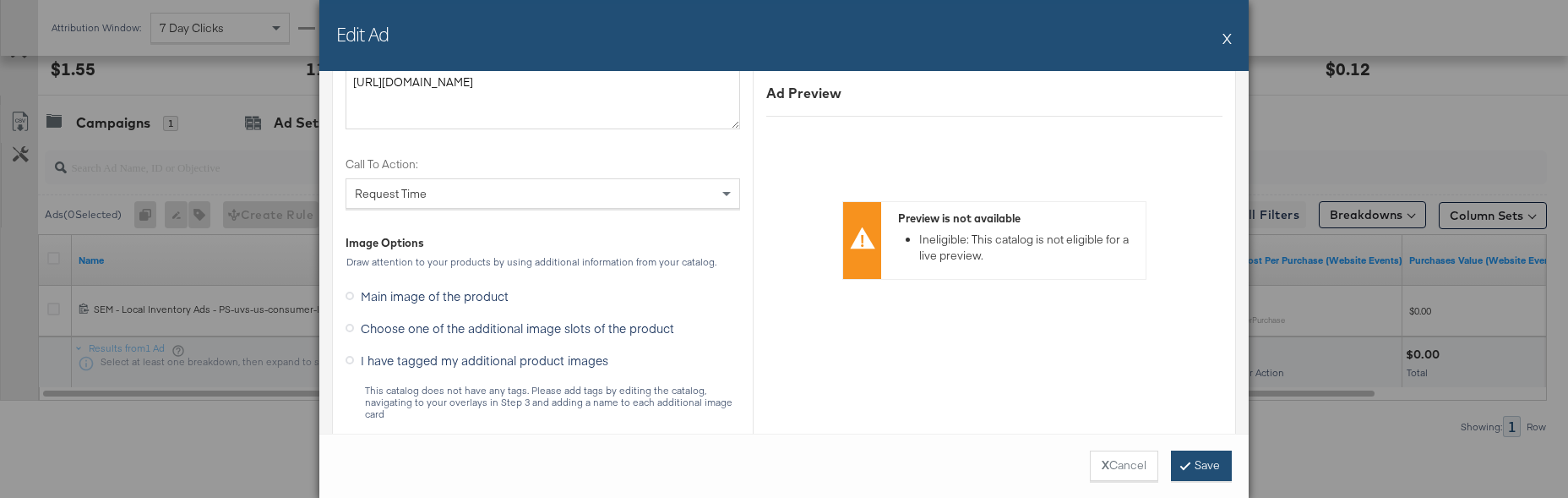
click at [1215, 470] on button "Save" at bounding box center [1201, 466] width 61 height 30
